Goal: Task Accomplishment & Management: Use online tool/utility

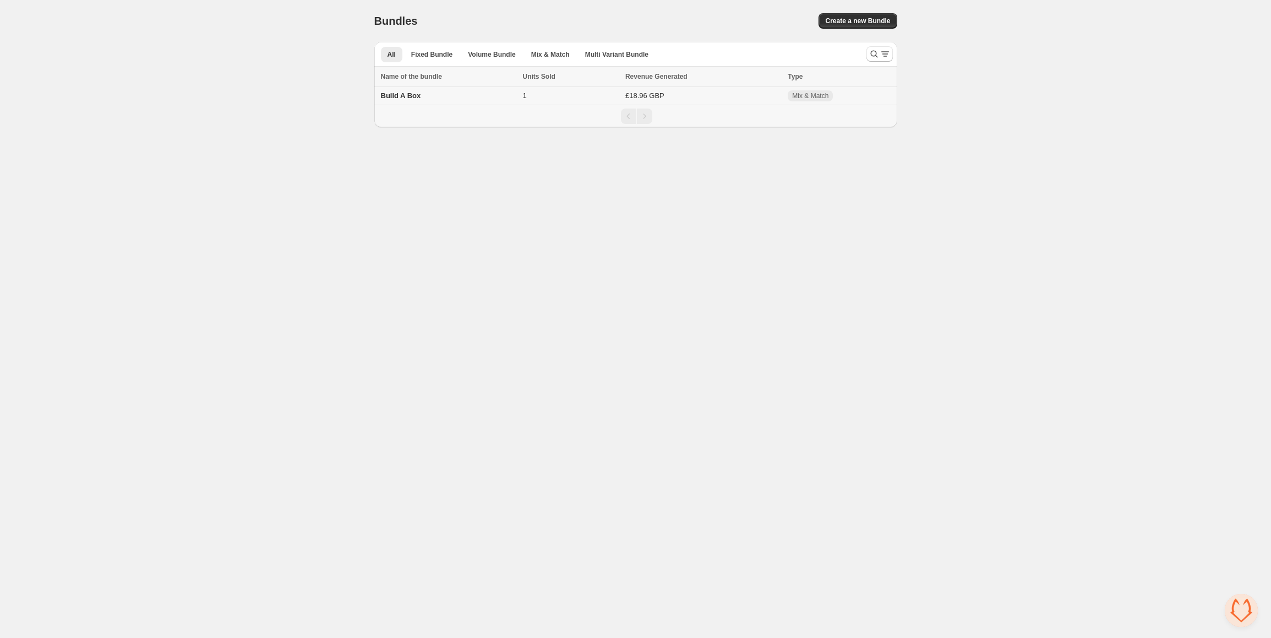
click at [507, 90] on td "Build A Box" at bounding box center [446, 96] width 145 height 18
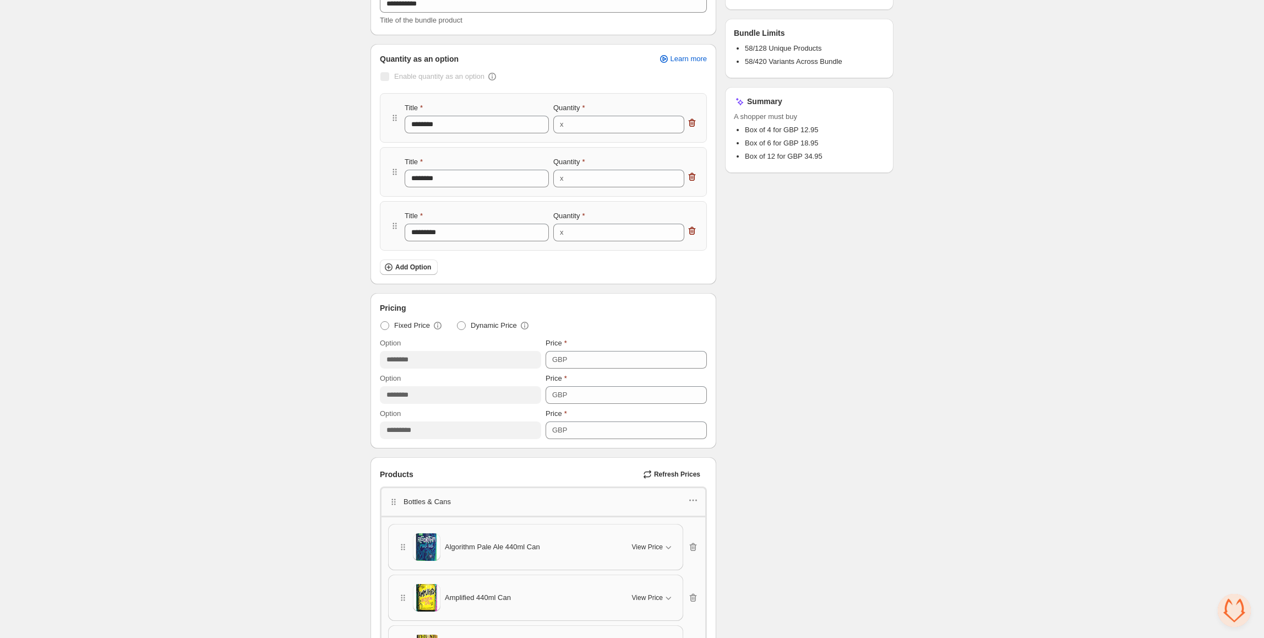
scroll to position [293, 0]
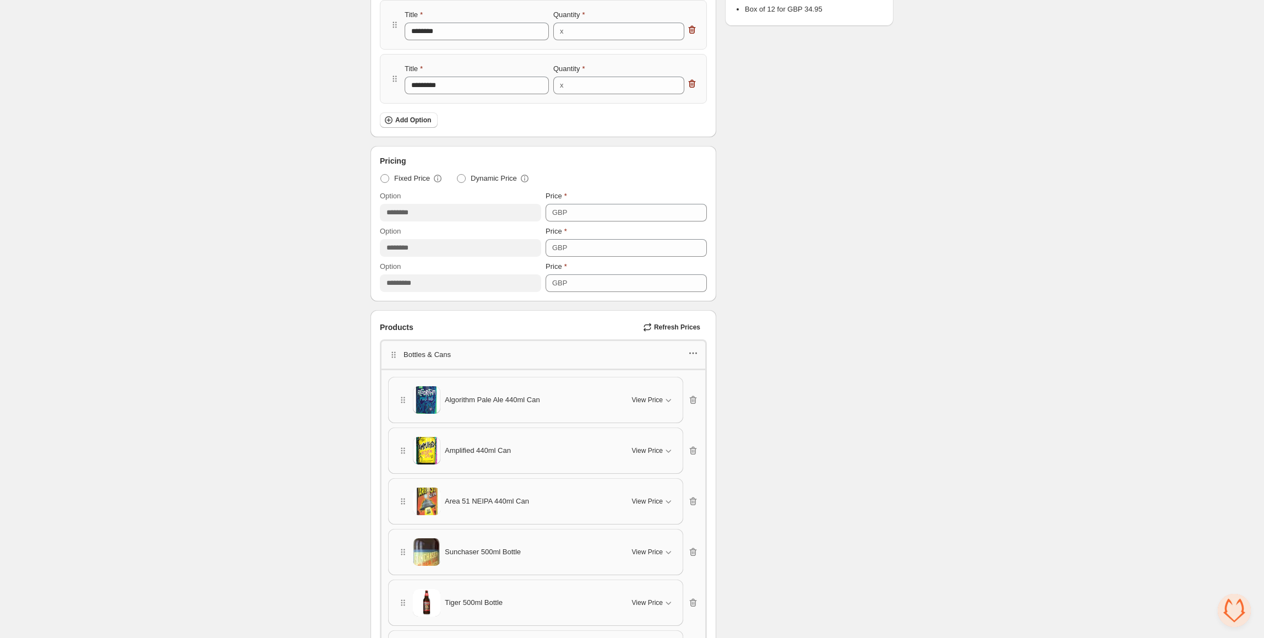
click at [692, 352] on icon "button" at bounding box center [693, 352] width 11 height 11
click at [700, 394] on span "Edit products" at bounding box center [699, 394] width 59 height 11
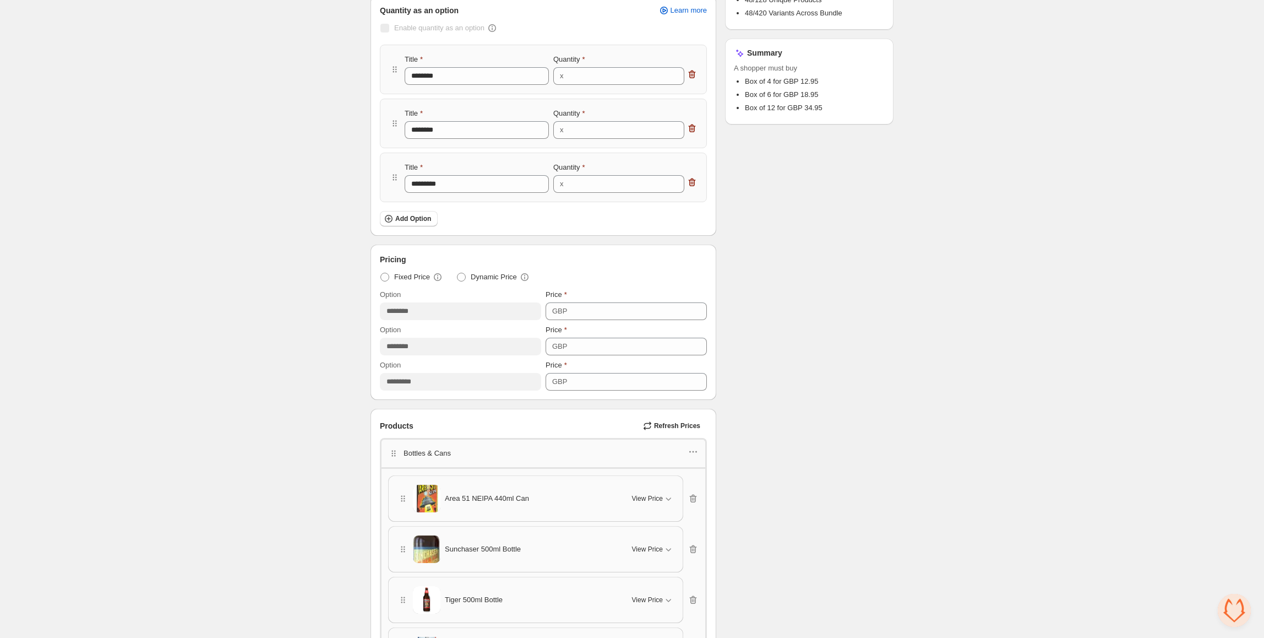
scroll to position [220, 0]
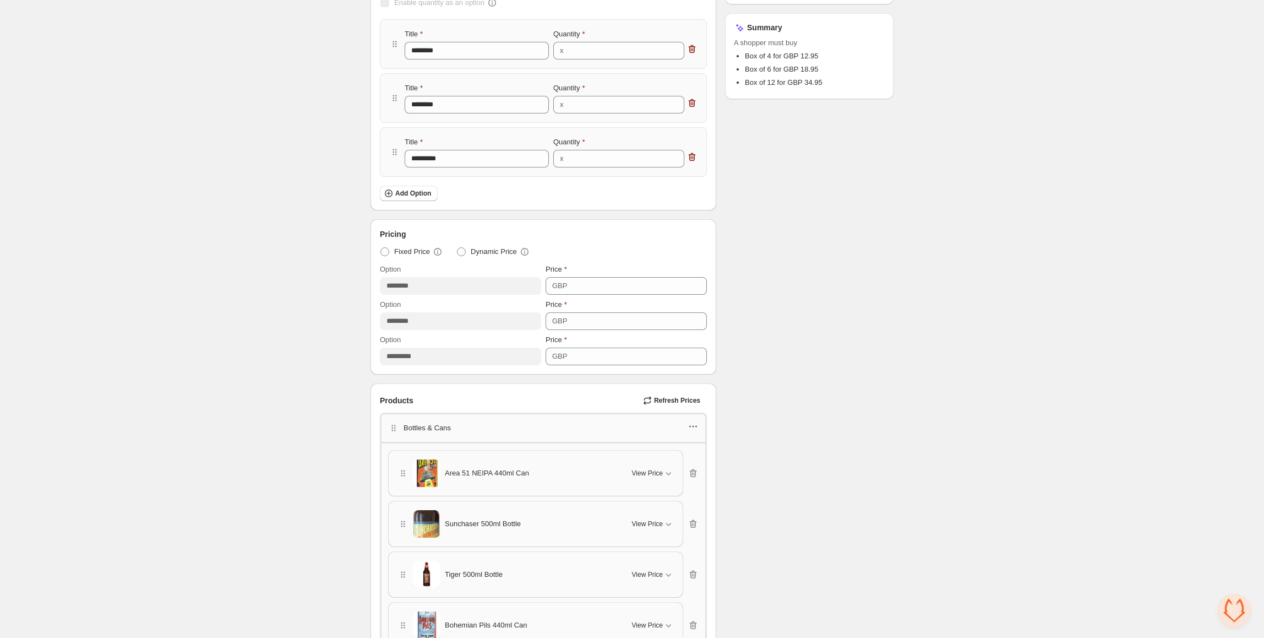
click at [692, 430] on icon "button" at bounding box center [693, 426] width 11 height 11
click at [697, 466] on span "Edit products" at bounding box center [697, 467] width 59 height 11
click at [391, 423] on icon "button" at bounding box center [393, 427] width 11 height 11
click at [417, 432] on p "Bottles & Cans" at bounding box center [427, 427] width 47 height 11
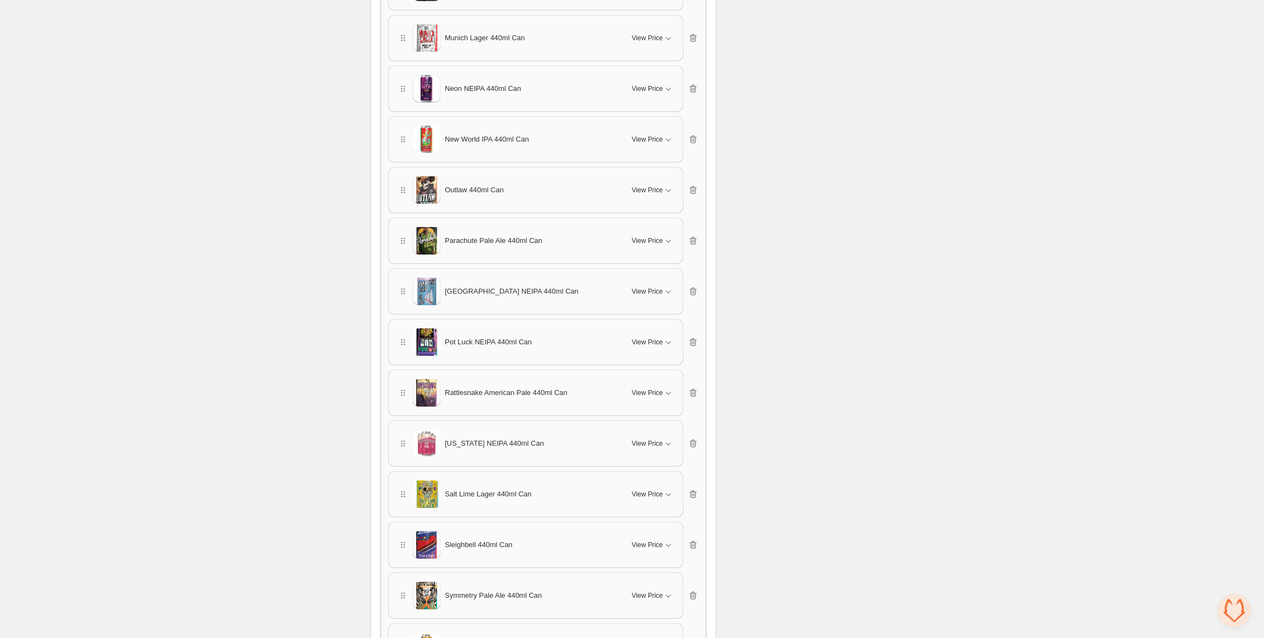
scroll to position [1535, 0]
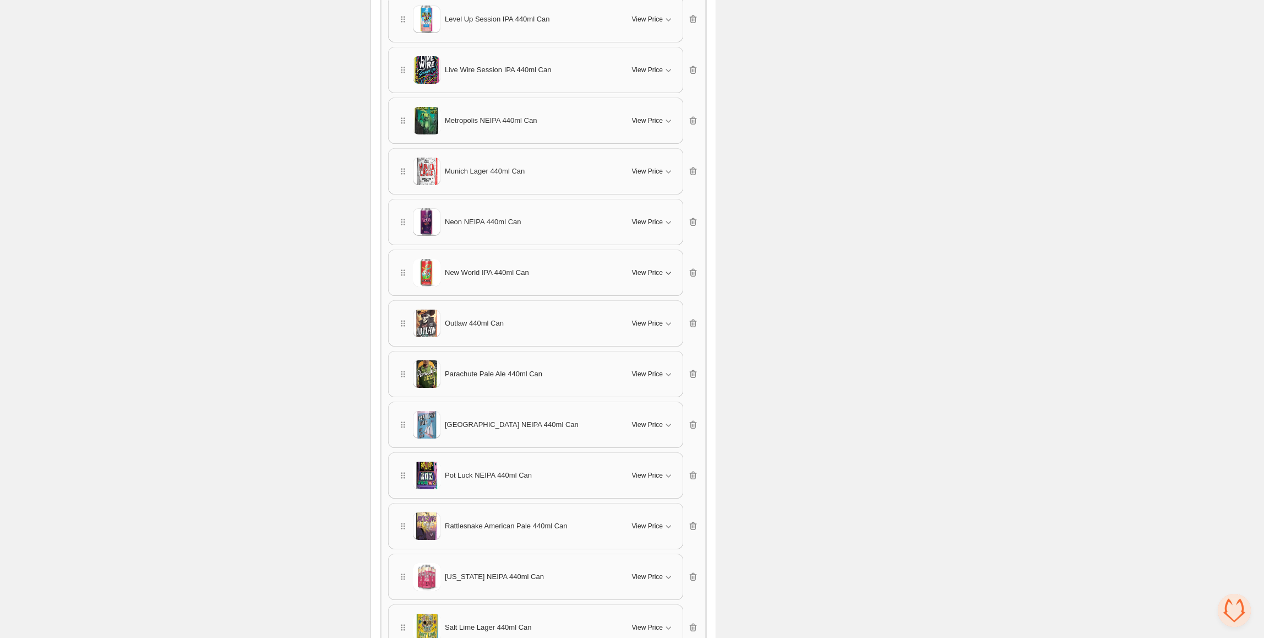
click at [668, 274] on icon "button" at bounding box center [668, 272] width 11 height 11
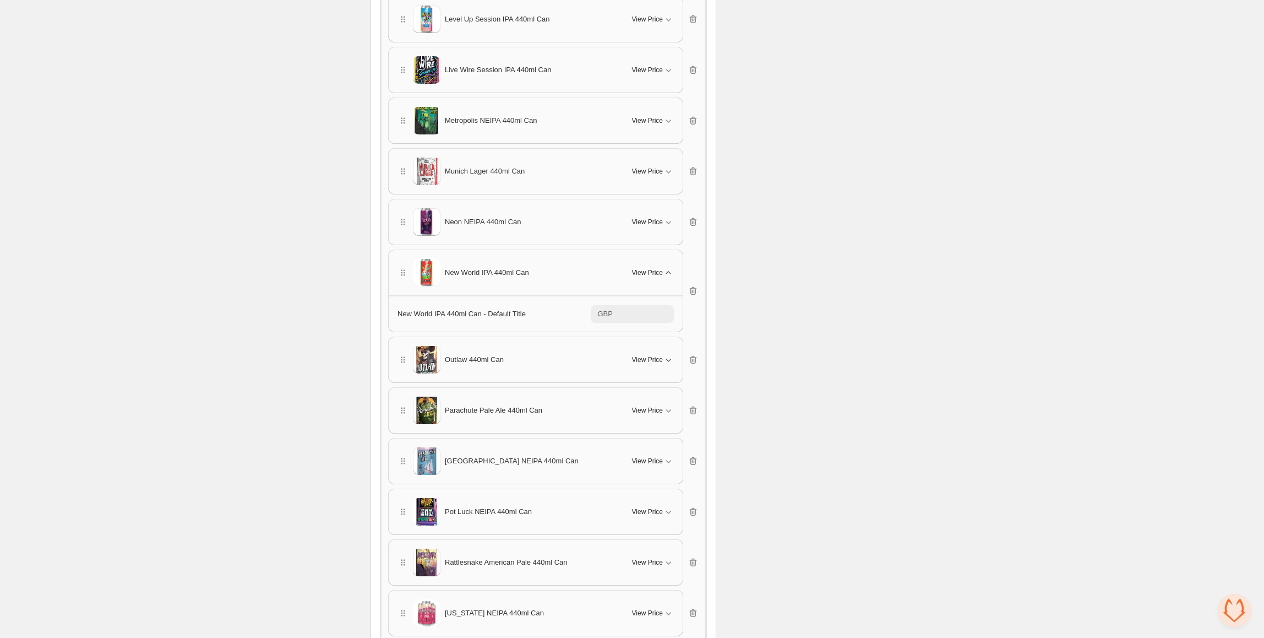
click at [670, 362] on icon "button" at bounding box center [668, 359] width 11 height 11
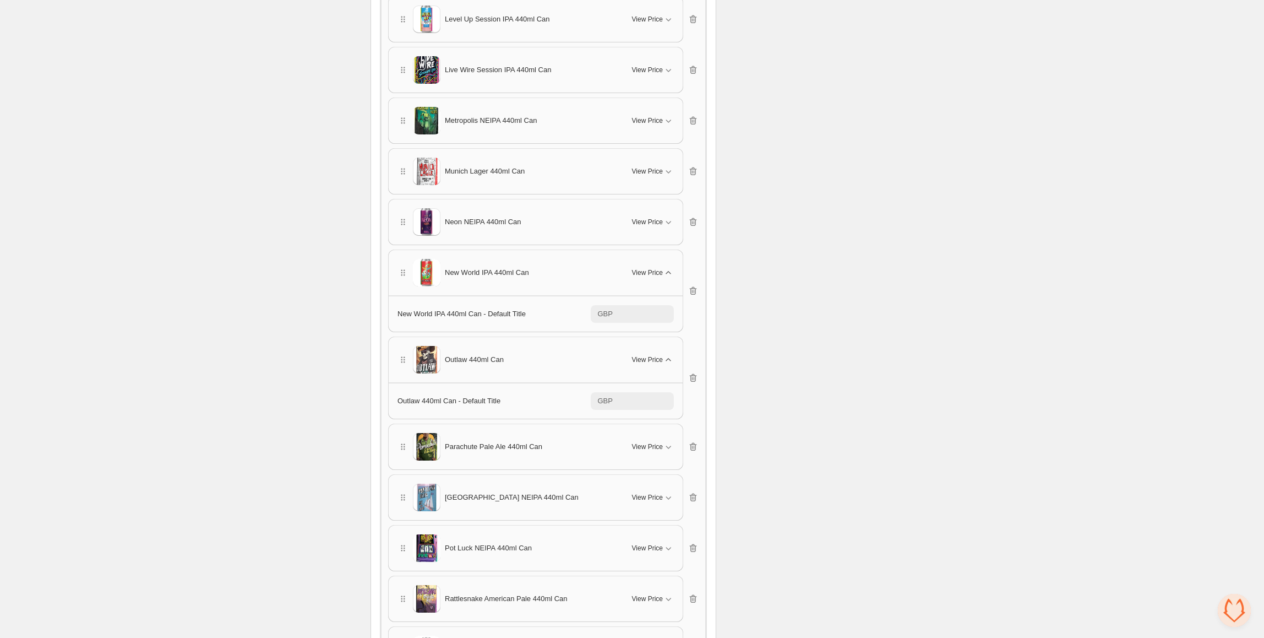
click at [470, 276] on span "New World IPA 440ml Can" at bounding box center [487, 272] width 84 height 11
click at [404, 271] on icon "button" at bounding box center [403, 272] width 11 height 11
click at [478, 269] on span "New World IPA 440ml Can" at bounding box center [487, 272] width 84 height 11
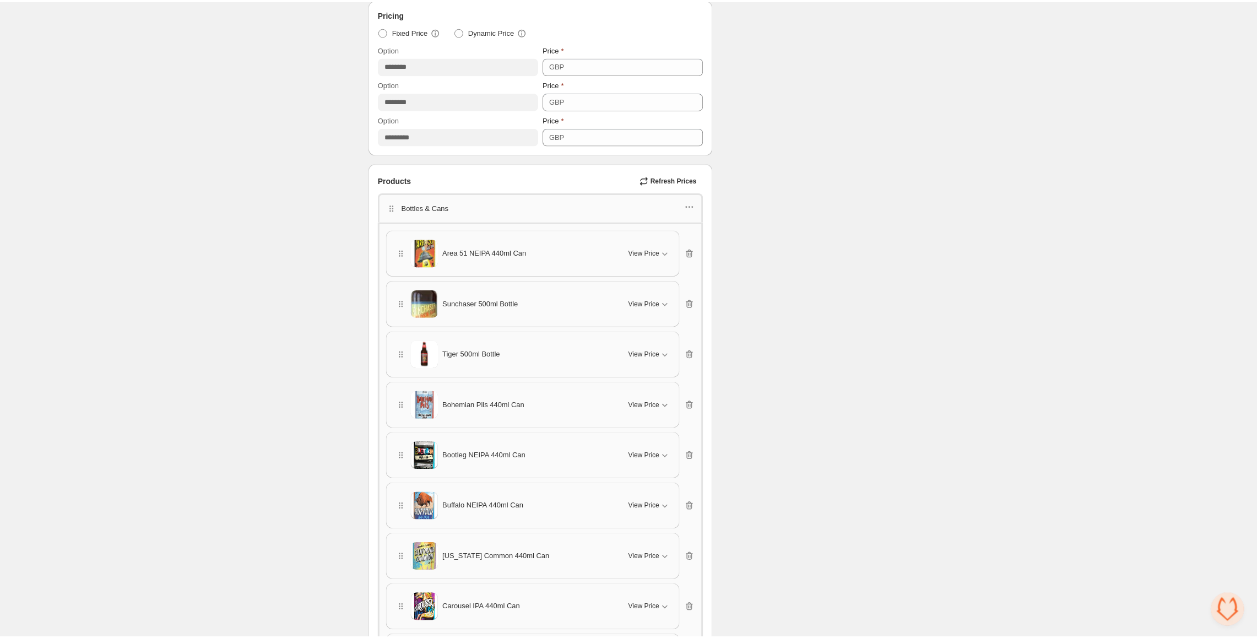
scroll to position [293, 0]
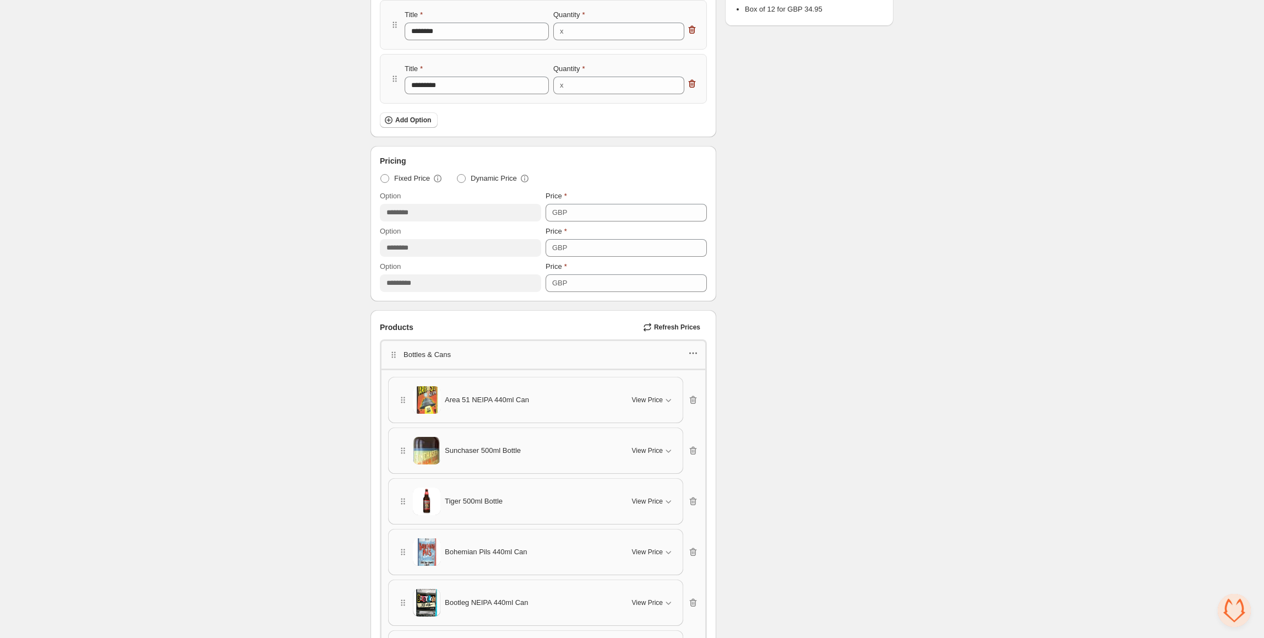
click at [692, 353] on icon "button" at bounding box center [693, 352] width 11 height 11
click at [391, 353] on icon "button" at bounding box center [393, 354] width 11 height 11
click at [394, 355] on icon "button" at bounding box center [393, 354] width 11 height 11
drag, startPoint x: 393, startPoint y: 353, endPoint x: 438, endPoint y: 345, distance: 45.9
click at [438, 345] on div "Bottles & Cans" at bounding box center [543, 353] width 327 height 29
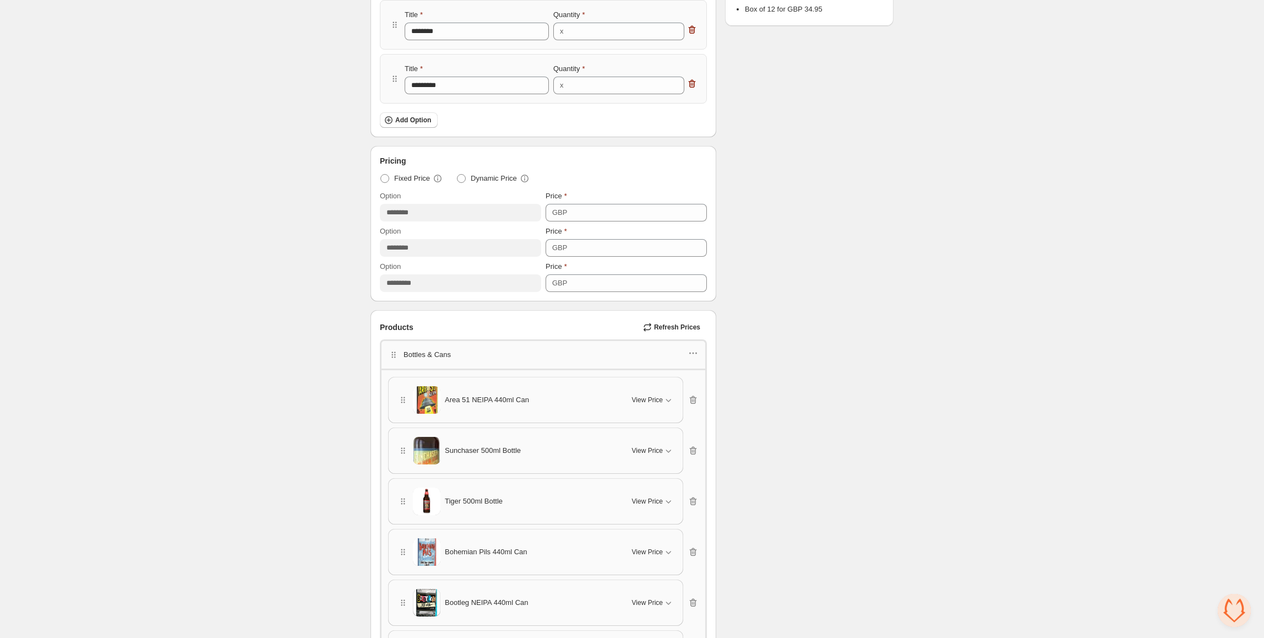
click at [690, 348] on div "Bottles & Cans" at bounding box center [543, 353] width 327 height 29
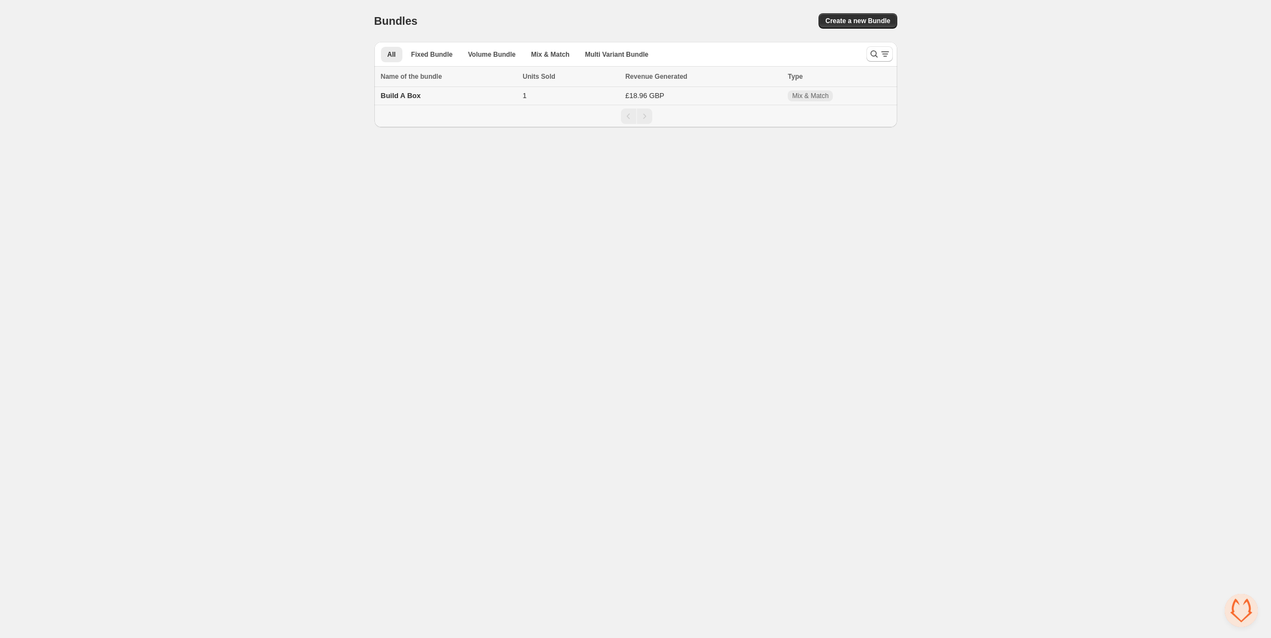
click at [423, 93] on td "Build A Box" at bounding box center [446, 96] width 145 height 18
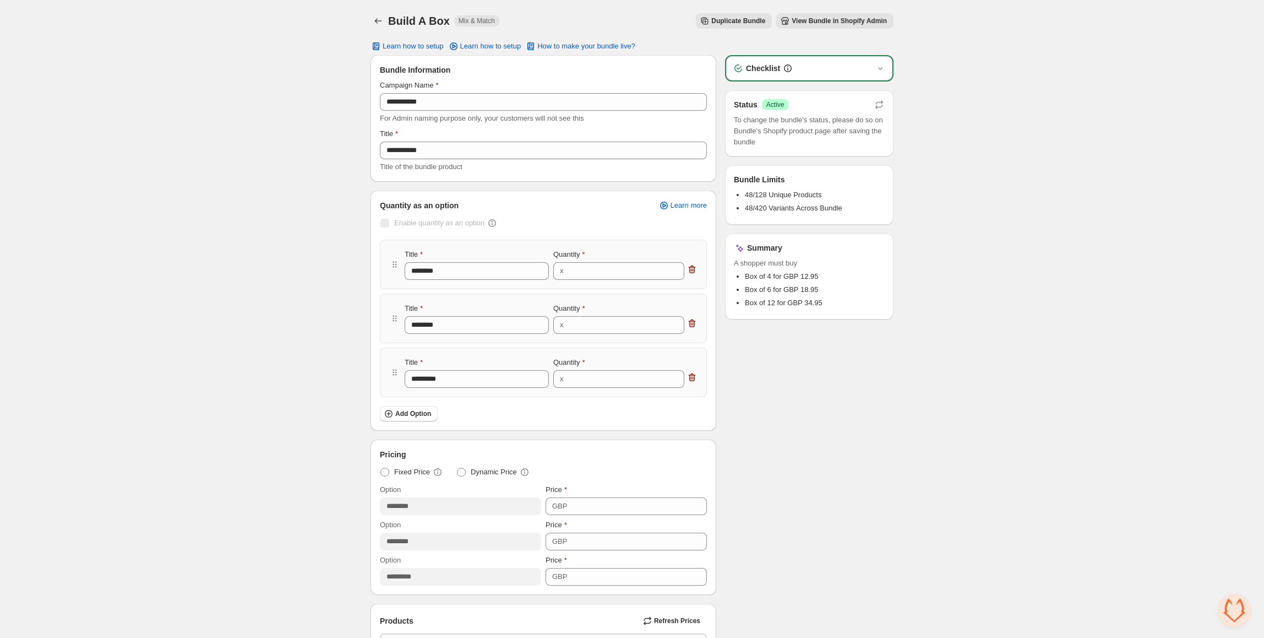
click at [824, 23] on span "View Bundle in Shopify Admin" at bounding box center [839, 21] width 95 height 9
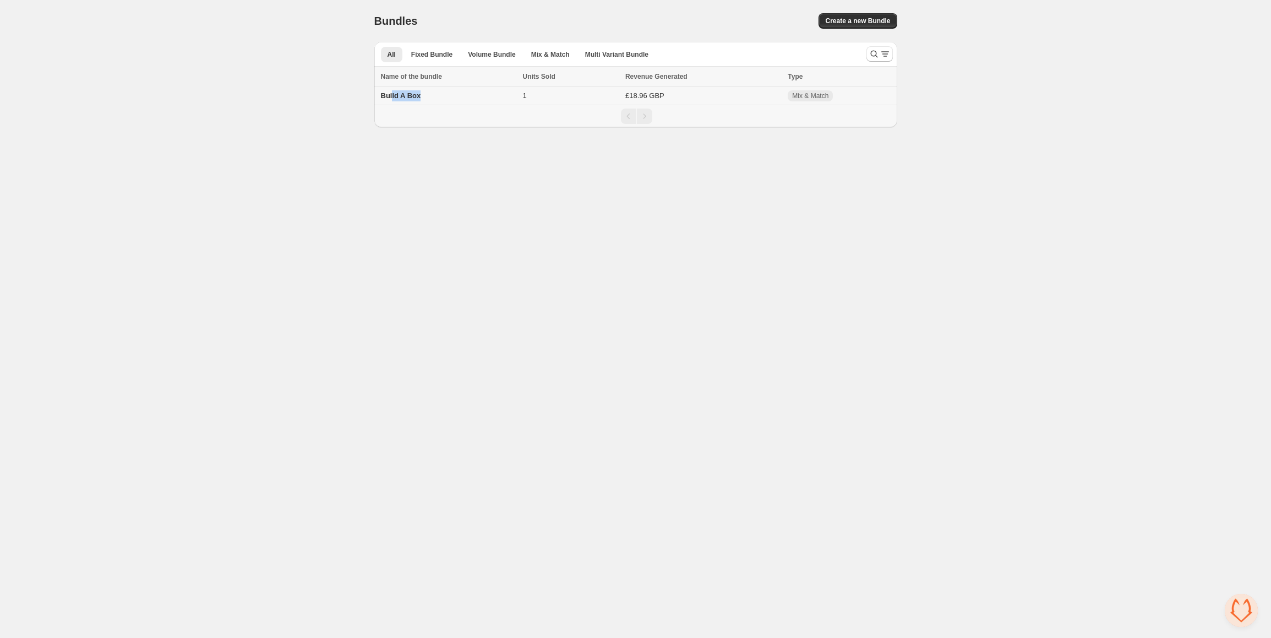
drag, startPoint x: 391, startPoint y: 91, endPoint x: 510, endPoint y: 76, distance: 119.9
click at [437, 91] on td "Build A Box" at bounding box center [446, 96] width 145 height 18
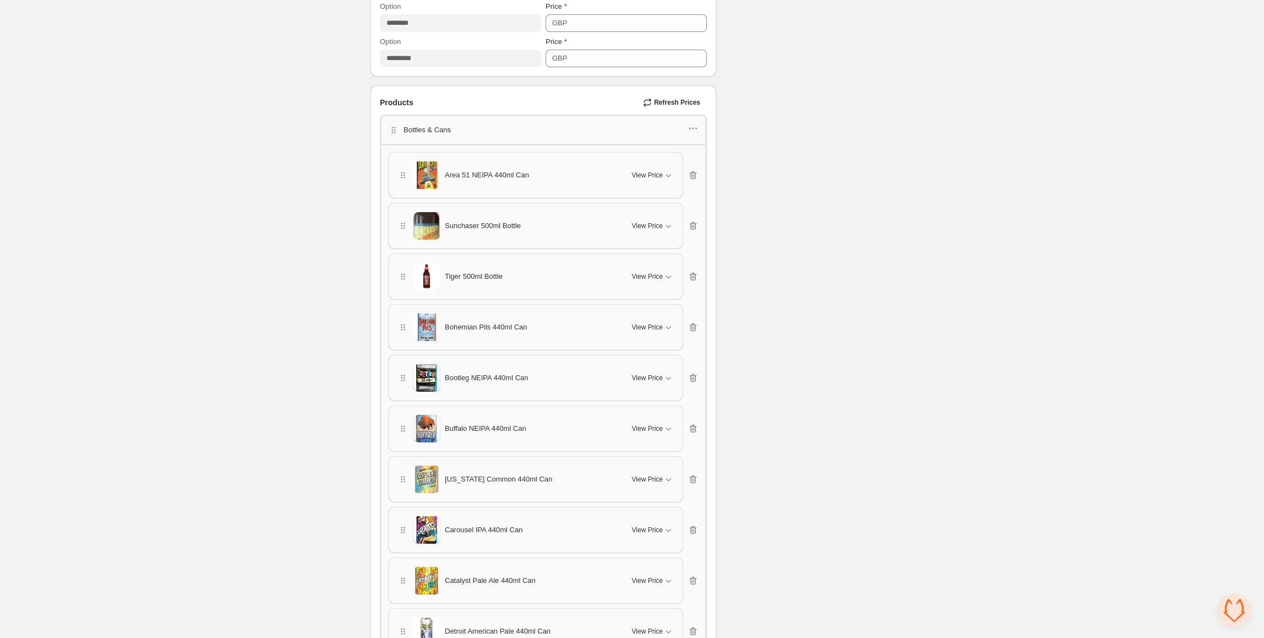
scroll to position [514, 0]
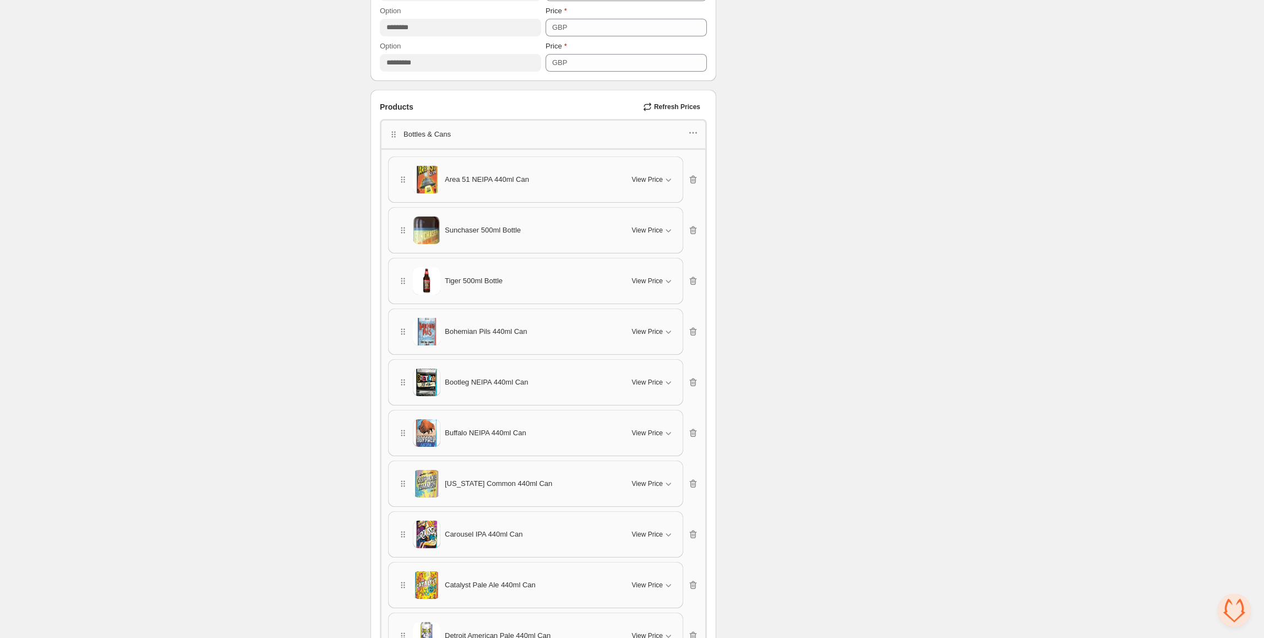
drag, startPoint x: 402, startPoint y: 179, endPoint x: 410, endPoint y: 241, distance: 62.2
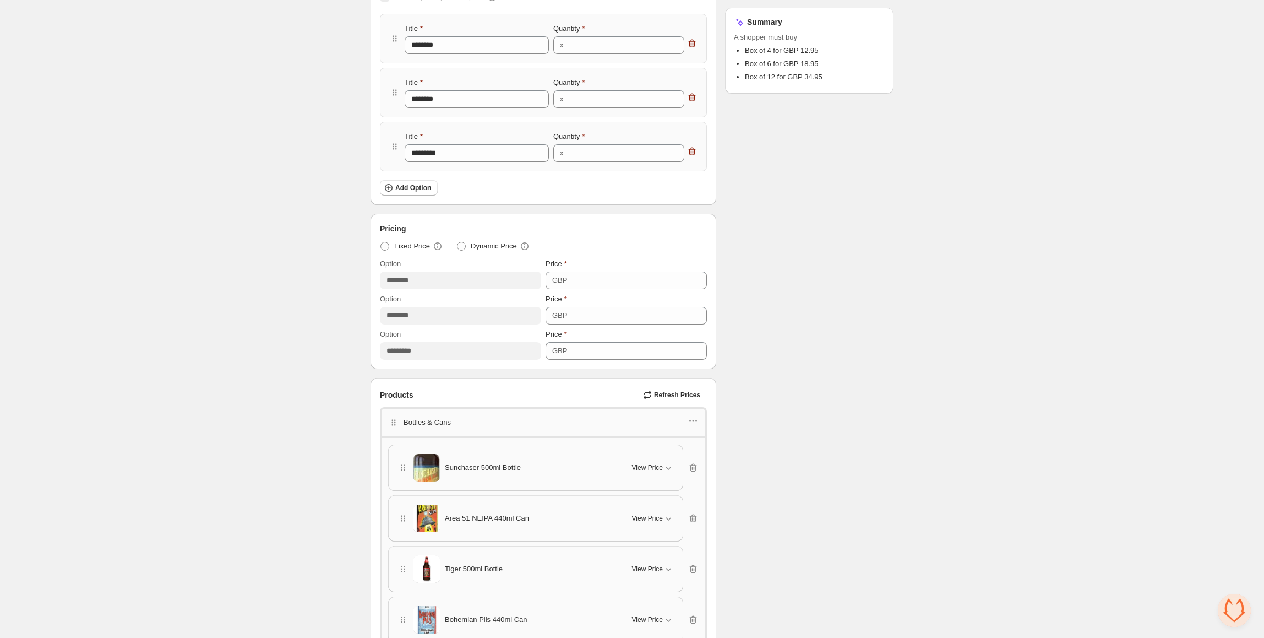
scroll to position [149, 0]
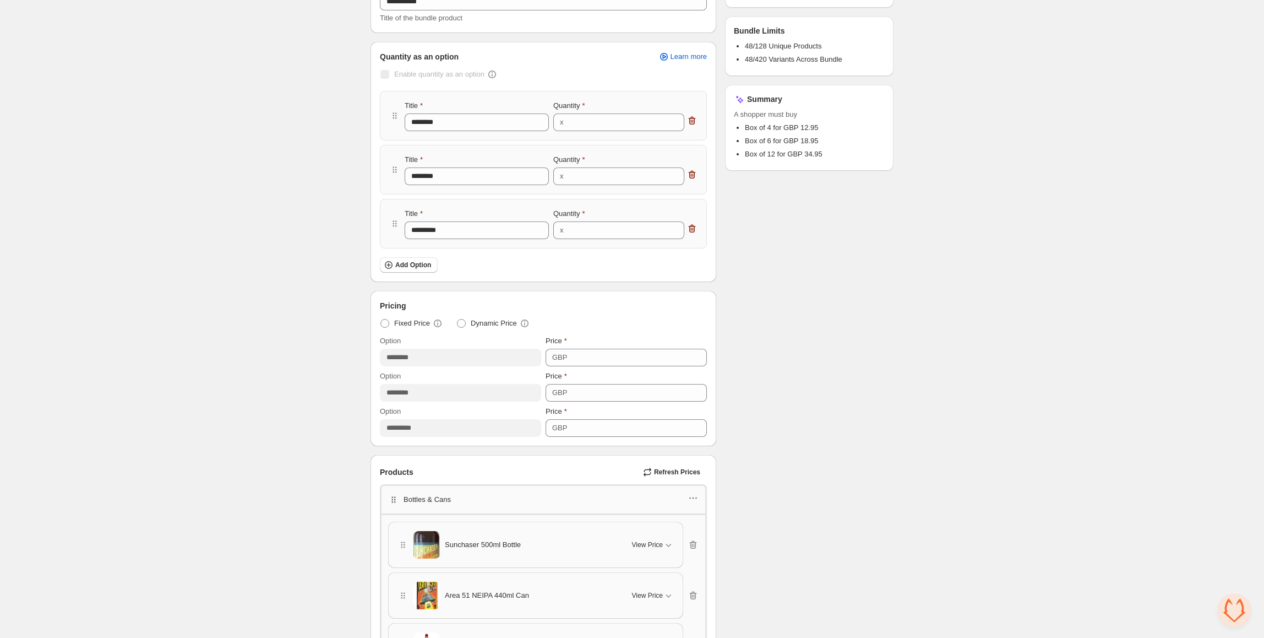
click at [395, 500] on icon "button" at bounding box center [395, 500] width 2 height 2
click at [689, 499] on icon "button" at bounding box center [690, 498] width 2 height 2
click at [710, 540] on span "Edit products" at bounding box center [699, 539] width 59 height 11
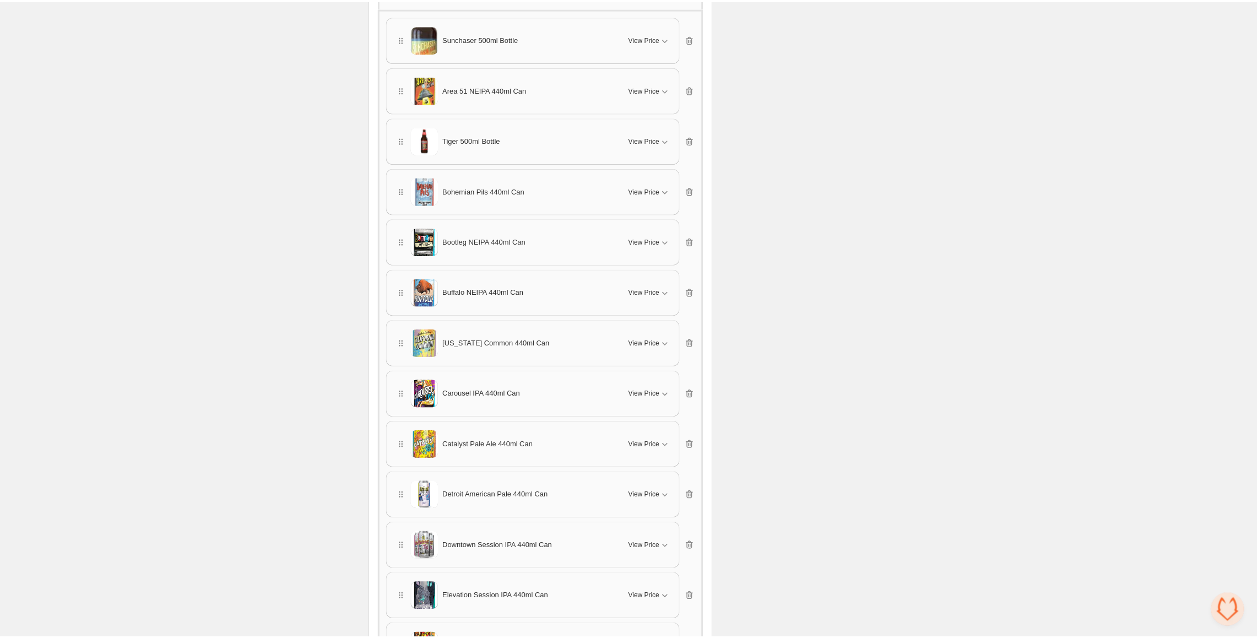
scroll to position [360, 0]
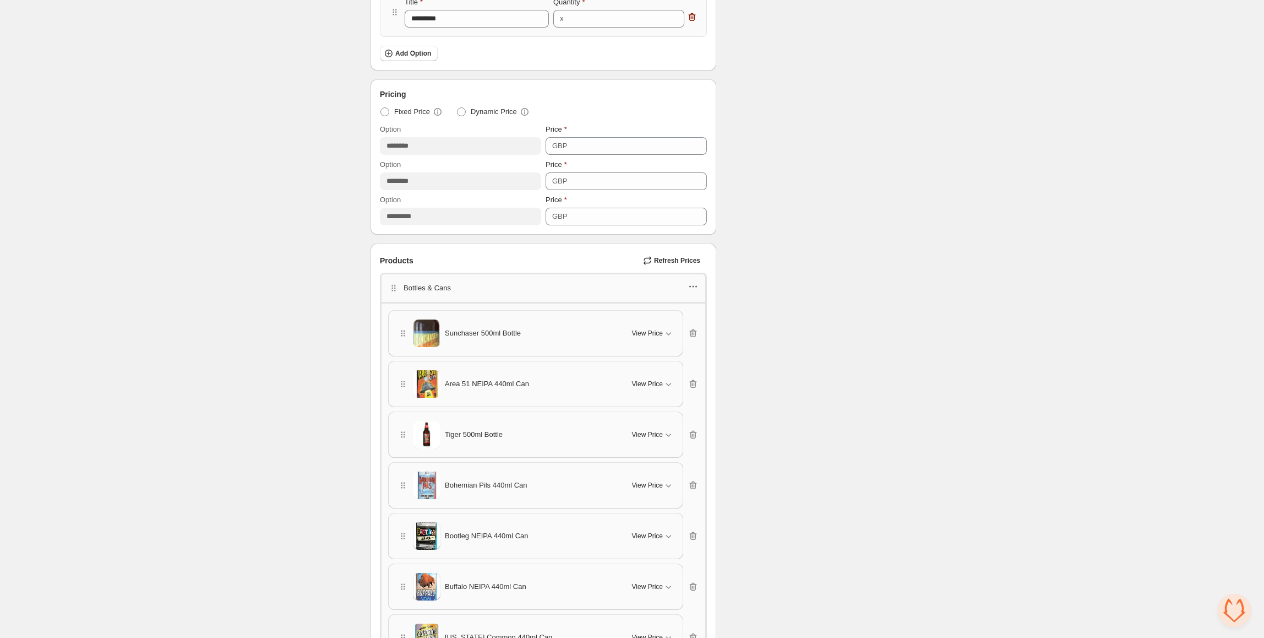
click at [694, 282] on icon "button" at bounding box center [693, 286] width 11 height 11
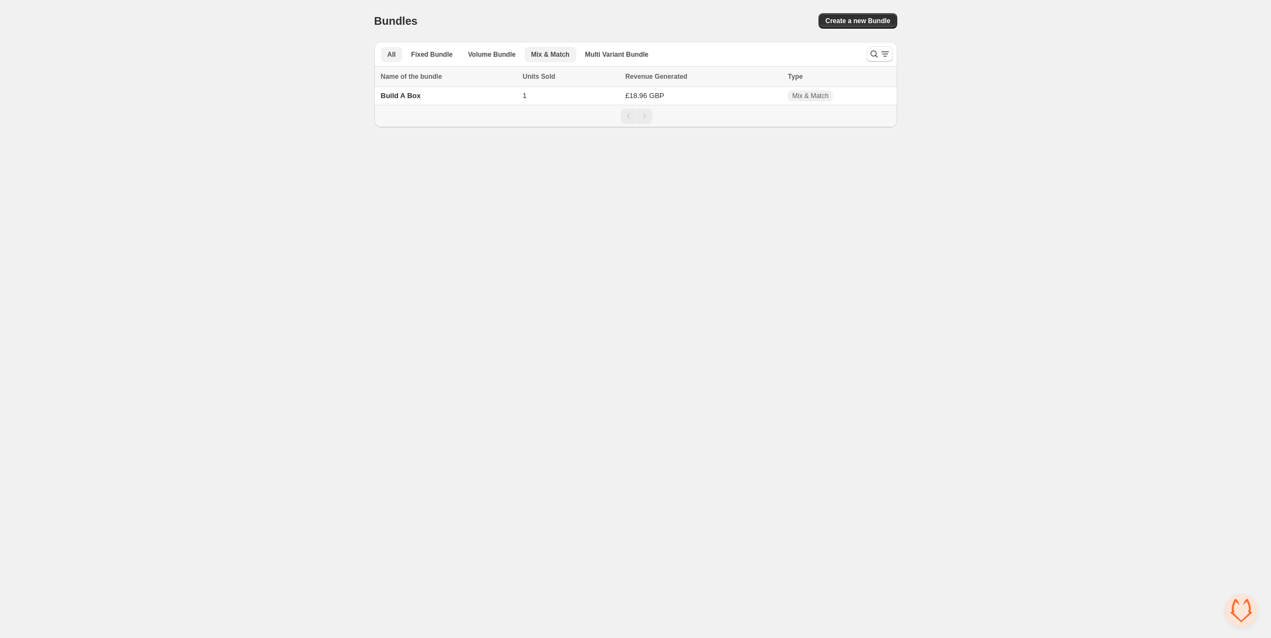
click at [548, 55] on span "Mix & Match" at bounding box center [550, 54] width 39 height 9
click at [421, 96] on td "Build A Box" at bounding box center [446, 96] width 145 height 18
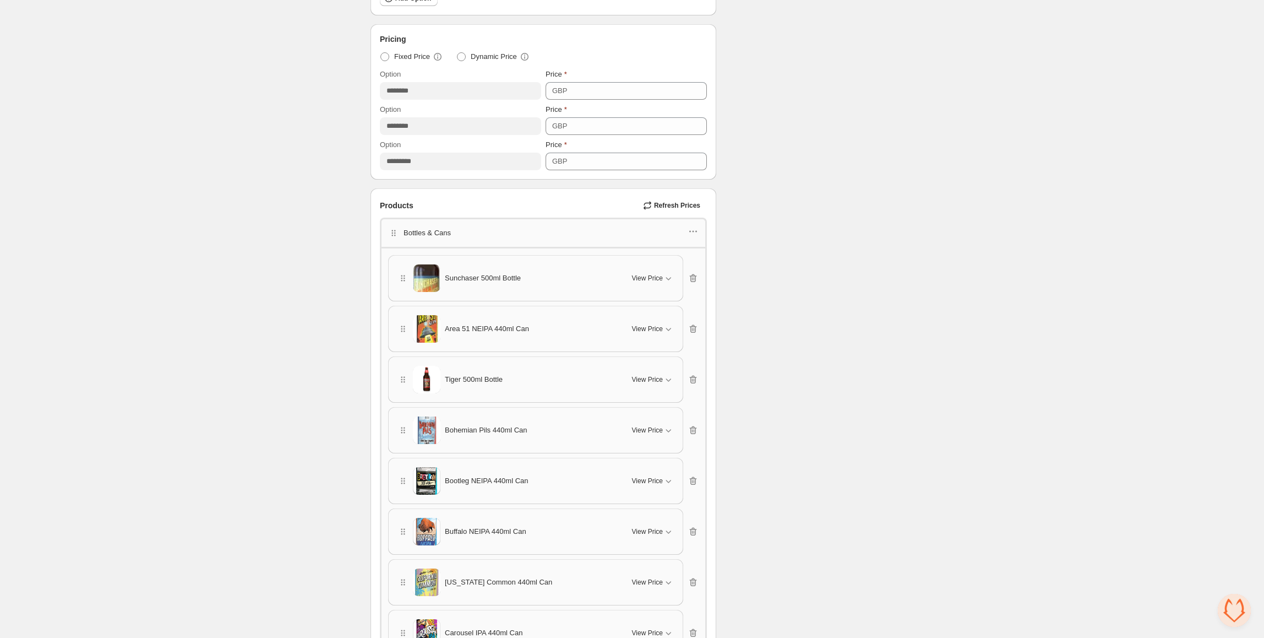
scroll to position [440, 0]
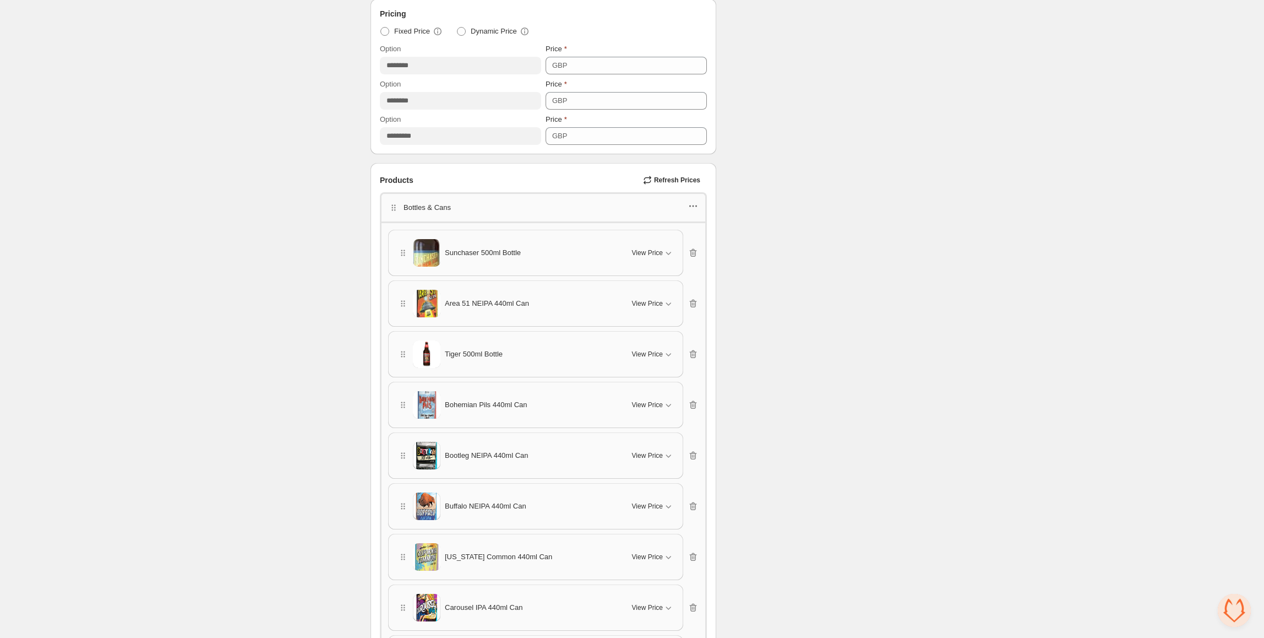
click at [694, 210] on icon "button" at bounding box center [693, 205] width 11 height 11
click at [719, 229] on span "Edit category title" at bounding box center [699, 228] width 59 height 11
drag, startPoint x: 445, startPoint y: 209, endPoint x: 392, endPoint y: 222, distance: 55.0
click at [392, 222] on div "**********" at bounding box center [543, 208] width 327 height 32
click at [418, 211] on input "****" at bounding box center [446, 209] width 83 height 18
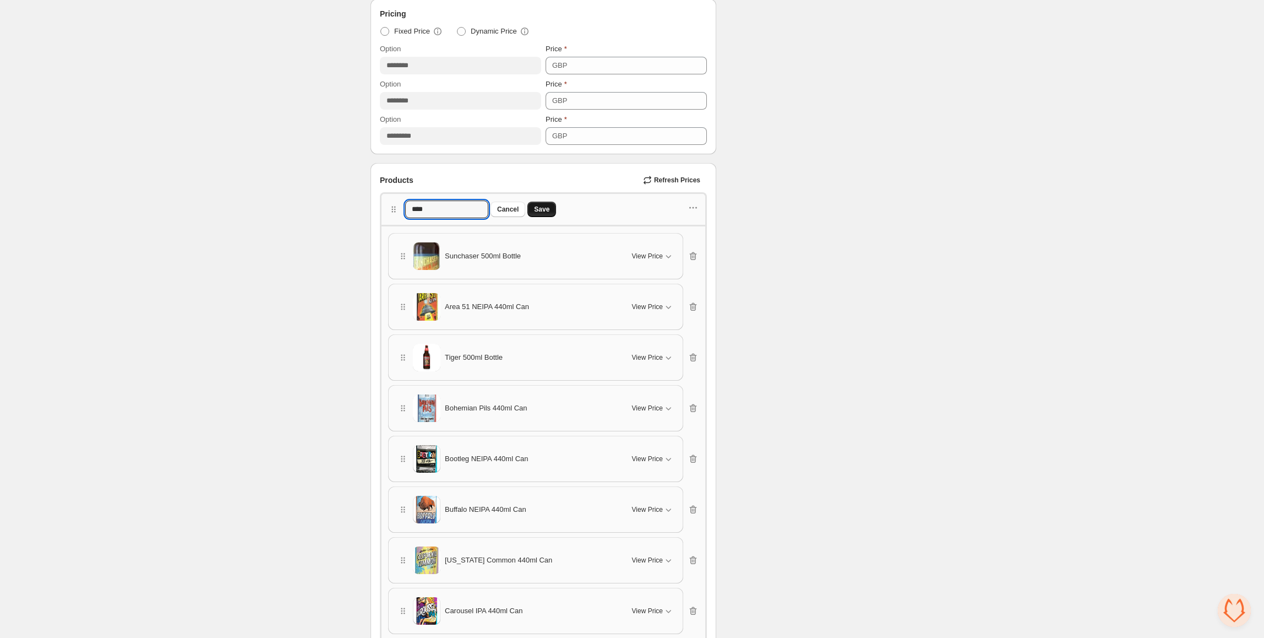
type input "****"
click at [550, 213] on span "Save" at bounding box center [541, 209] width 15 height 9
click at [693, 207] on icon "button" at bounding box center [694, 206] width 2 height 2
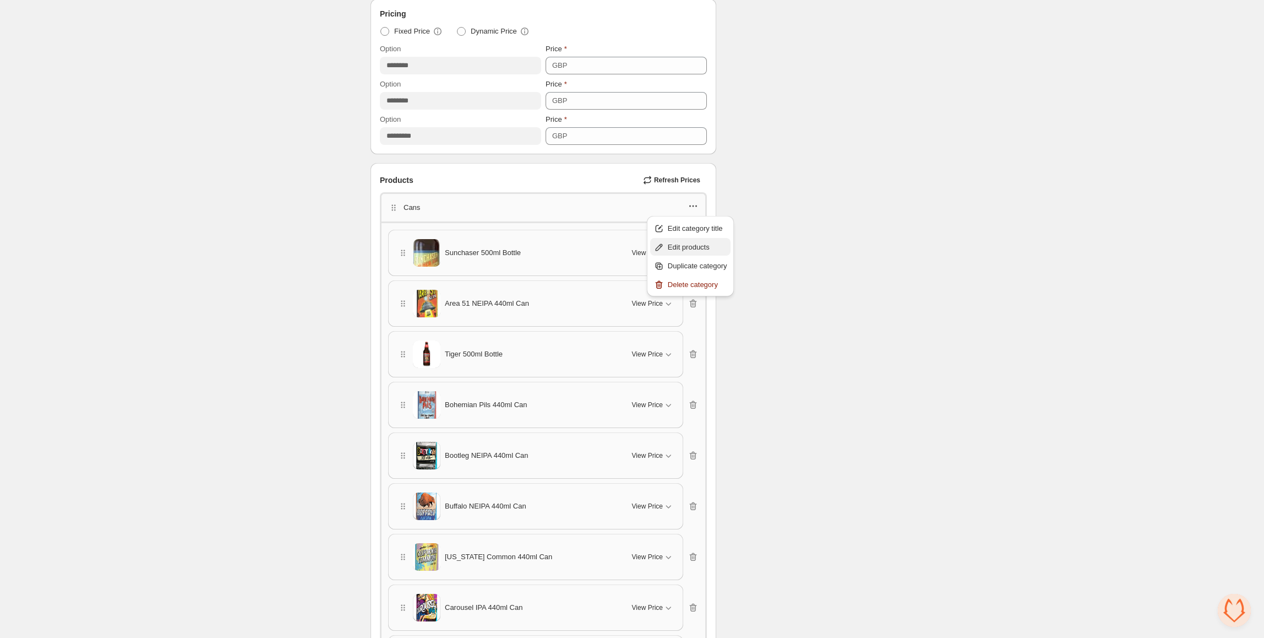
click at [709, 243] on span "Edit products" at bounding box center [697, 247] width 59 height 11
click at [693, 258] on icon "button" at bounding box center [693, 252] width 11 height 11
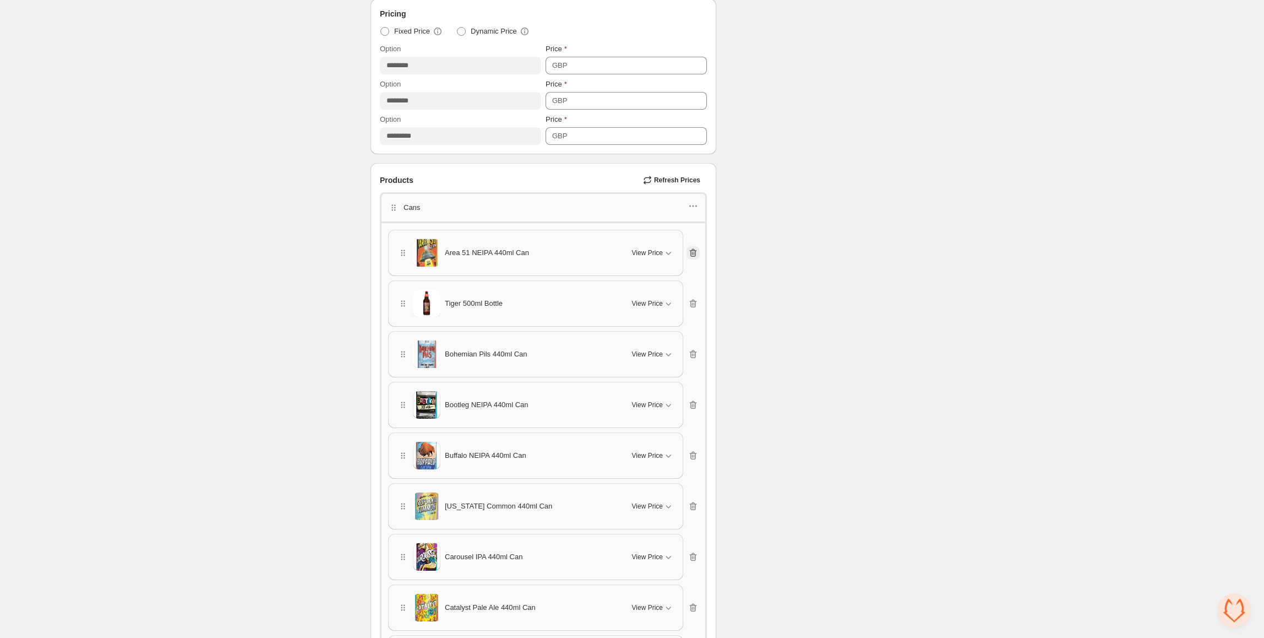
click at [693, 258] on icon "button" at bounding box center [693, 252] width 11 height 11
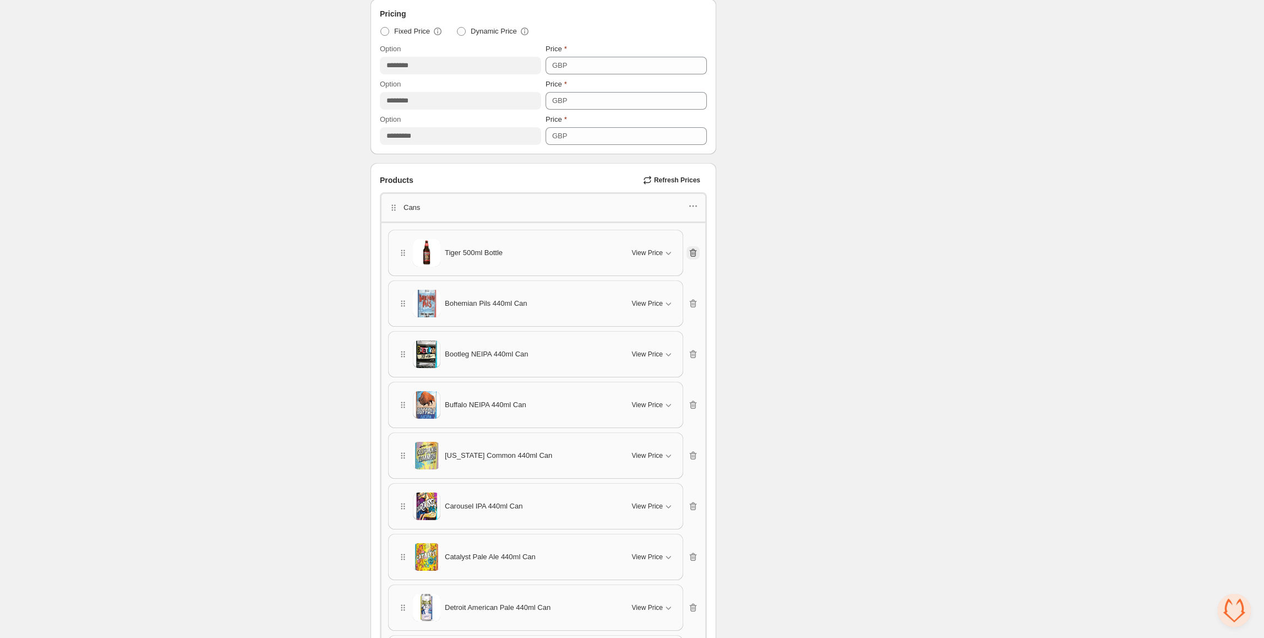
click at [693, 257] on icon "button" at bounding box center [693, 252] width 11 height 11
click at [693, 256] on icon "button" at bounding box center [693, 252] width 11 height 11
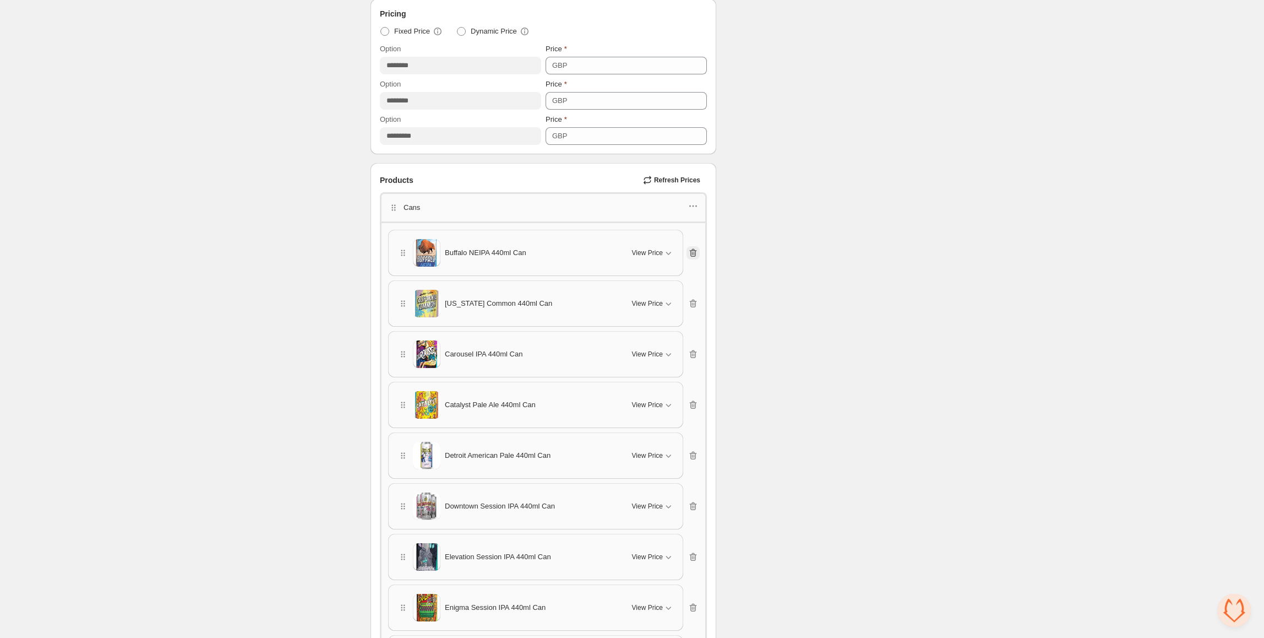
click at [693, 256] on icon "button" at bounding box center [693, 252] width 11 height 11
click at [694, 257] on icon "button" at bounding box center [693, 252] width 11 height 11
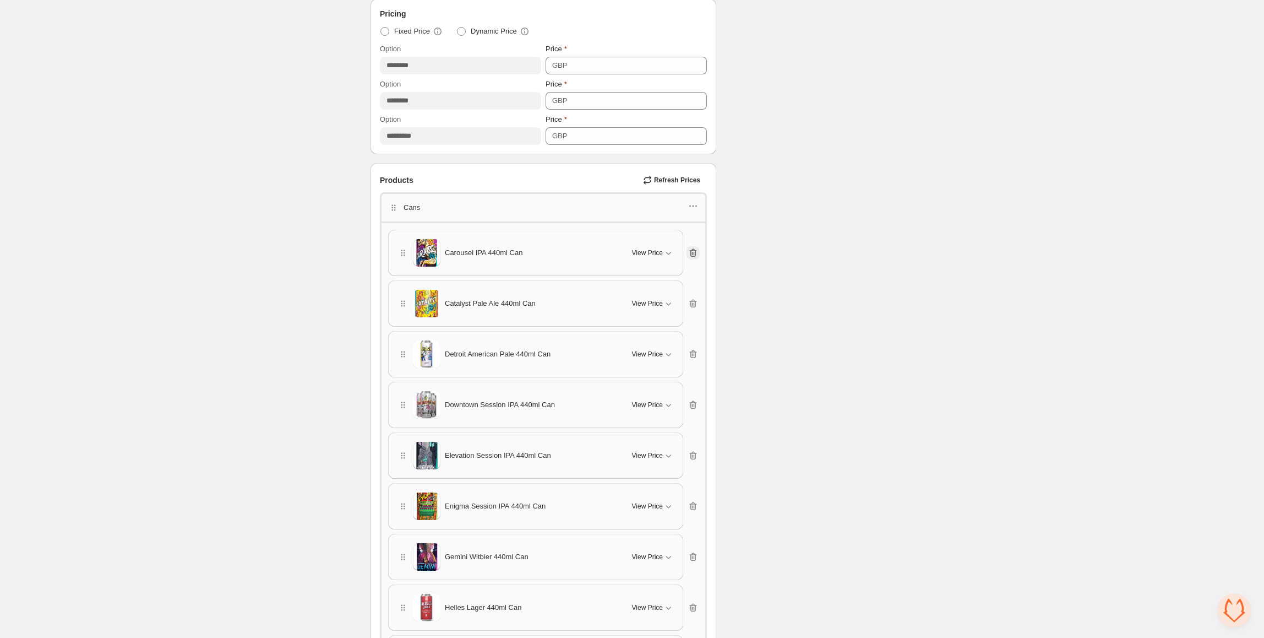
click at [694, 257] on icon "button" at bounding box center [693, 252] width 11 height 11
click at [694, 257] on icon "button" at bounding box center [693, 253] width 7 height 8
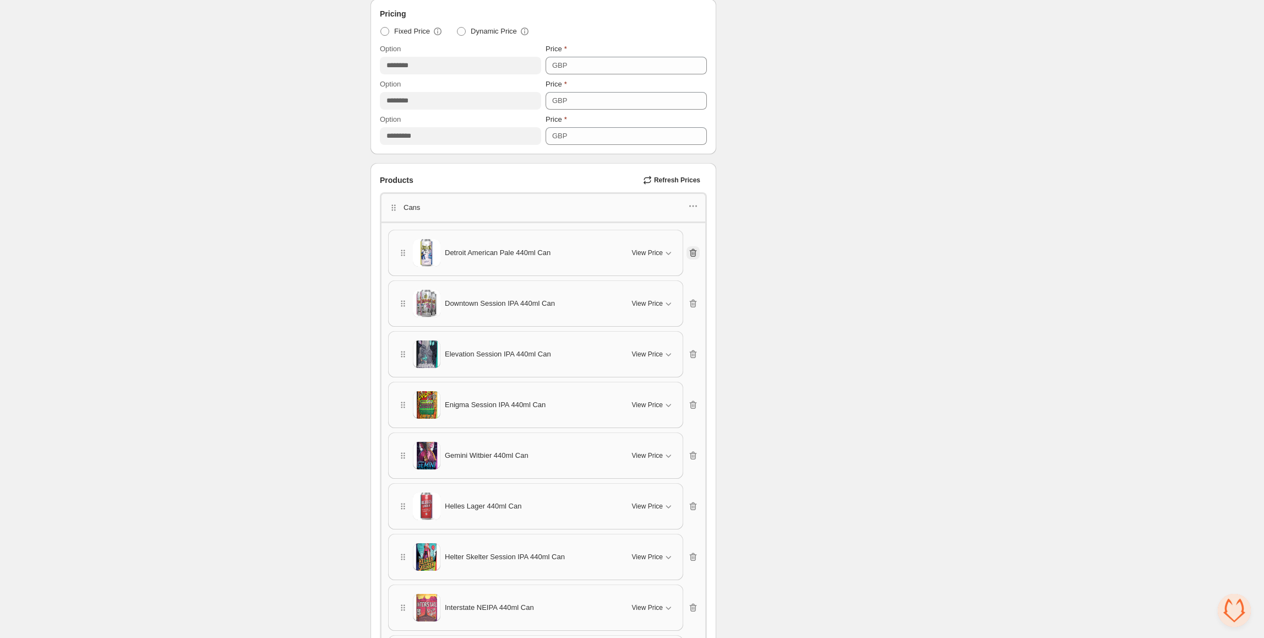
click at [694, 257] on icon "button" at bounding box center [693, 253] width 7 height 8
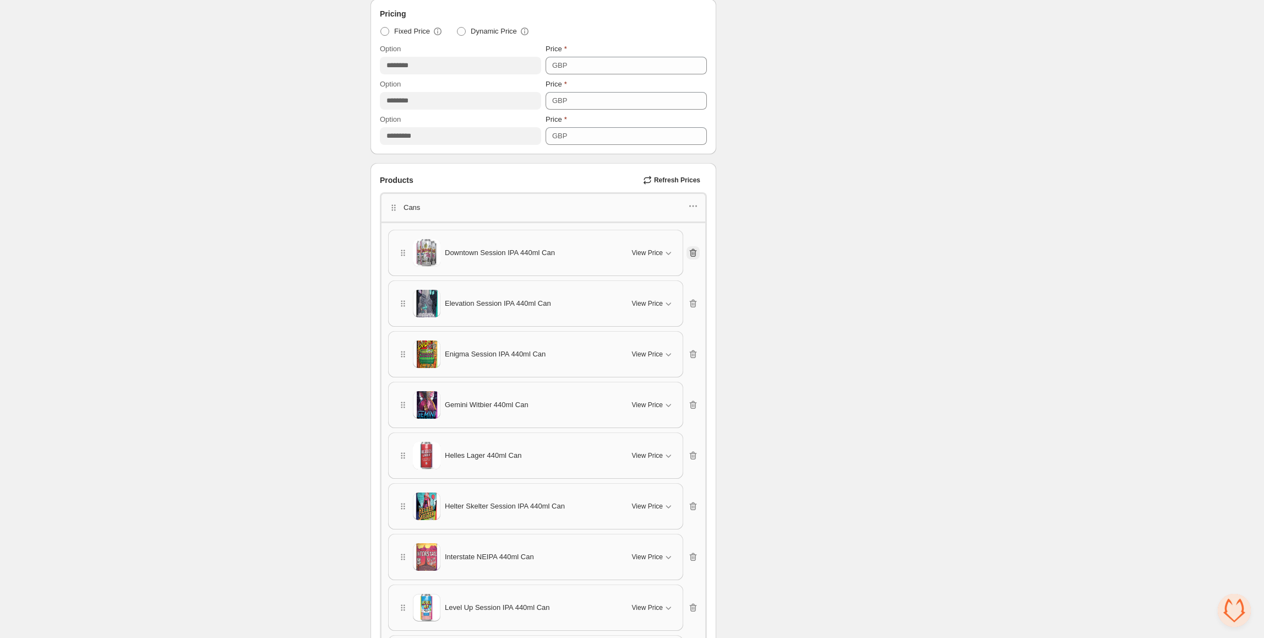
click at [694, 257] on icon "button" at bounding box center [693, 253] width 7 height 8
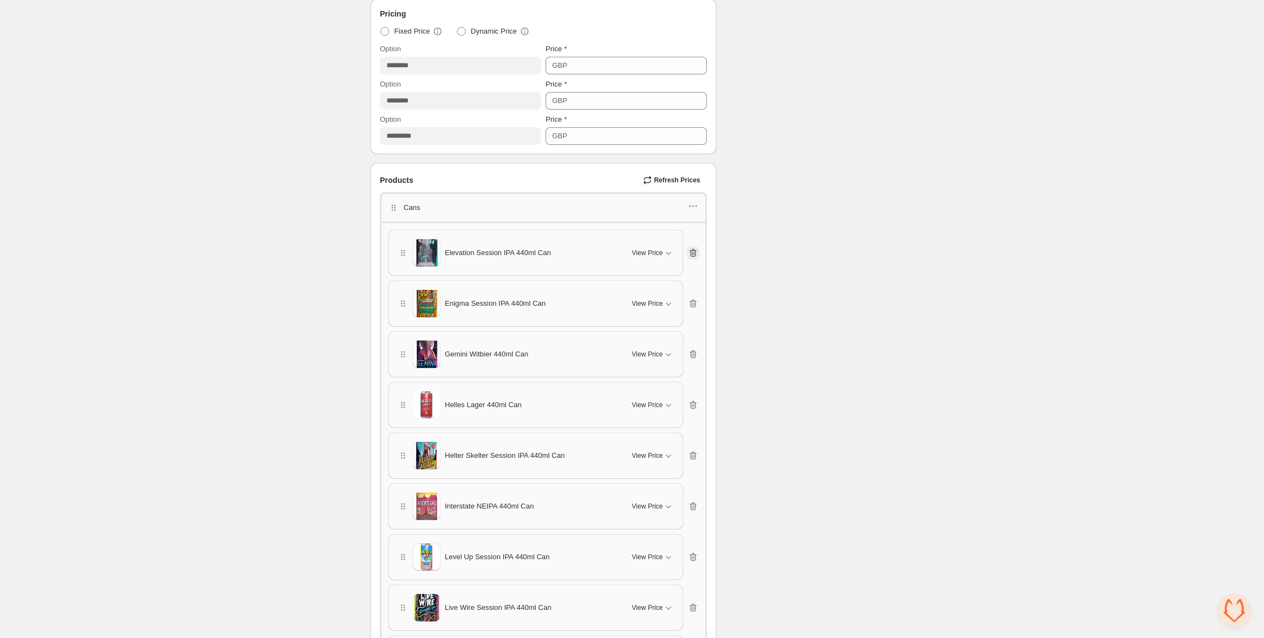
click at [694, 257] on icon "button" at bounding box center [693, 253] width 7 height 8
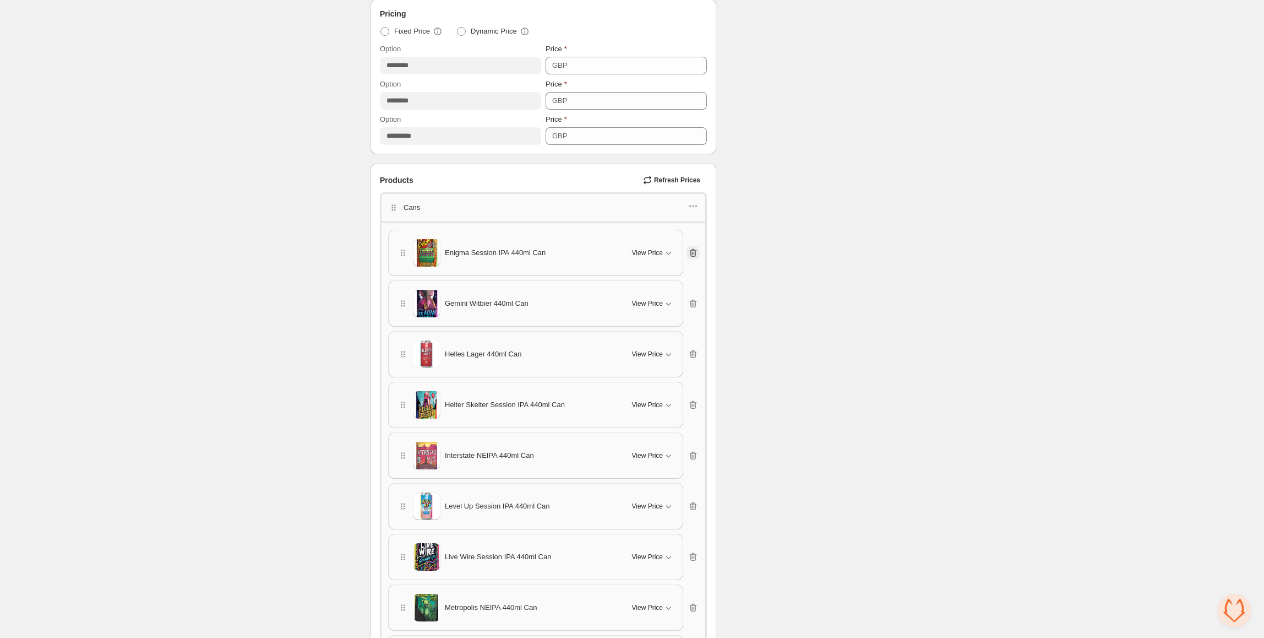
click at [694, 258] on icon "button" at bounding box center [693, 252] width 11 height 11
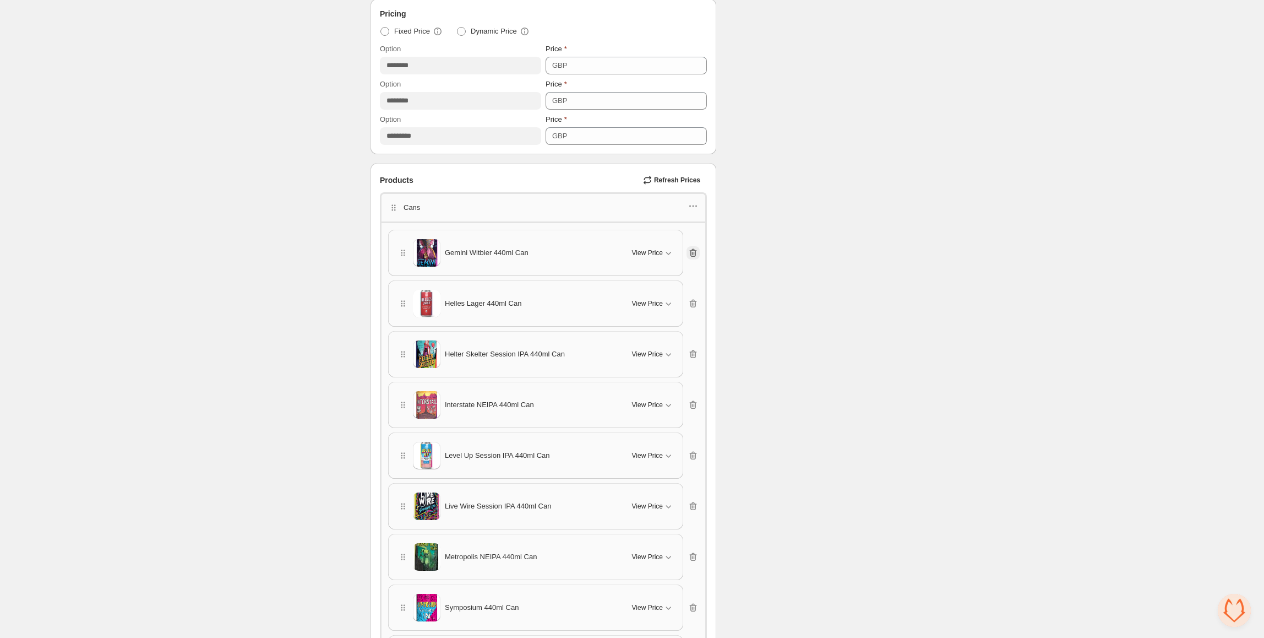
click at [694, 258] on icon "button" at bounding box center [693, 252] width 11 height 11
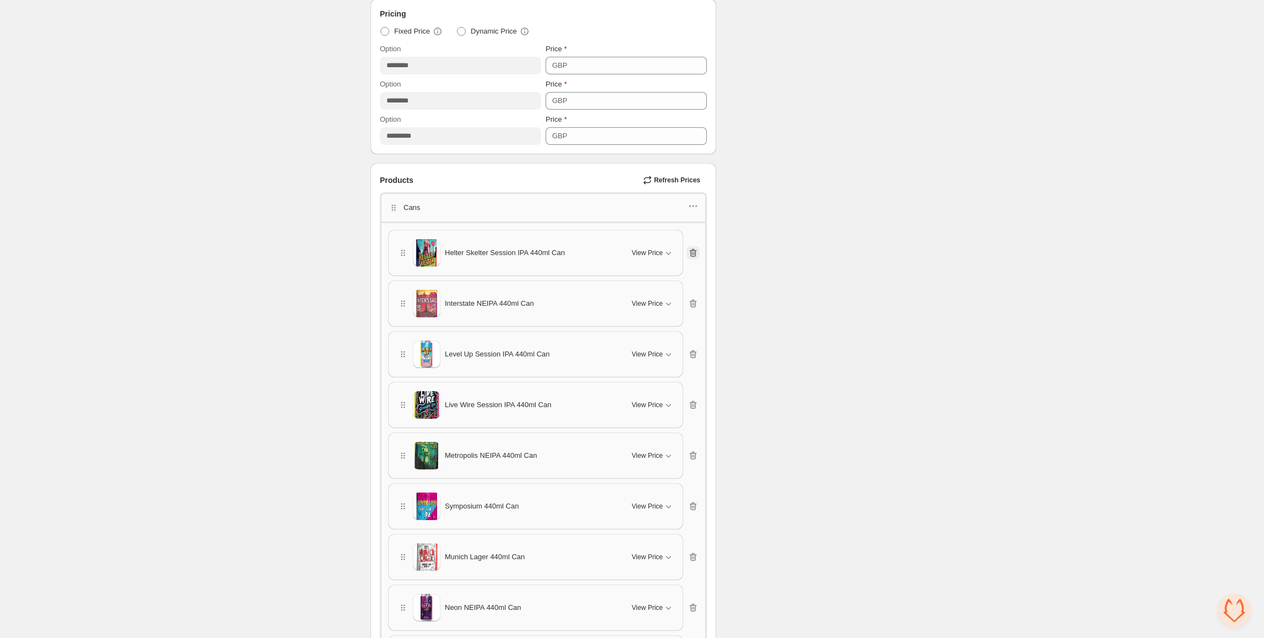
click at [695, 258] on icon "button" at bounding box center [693, 252] width 11 height 11
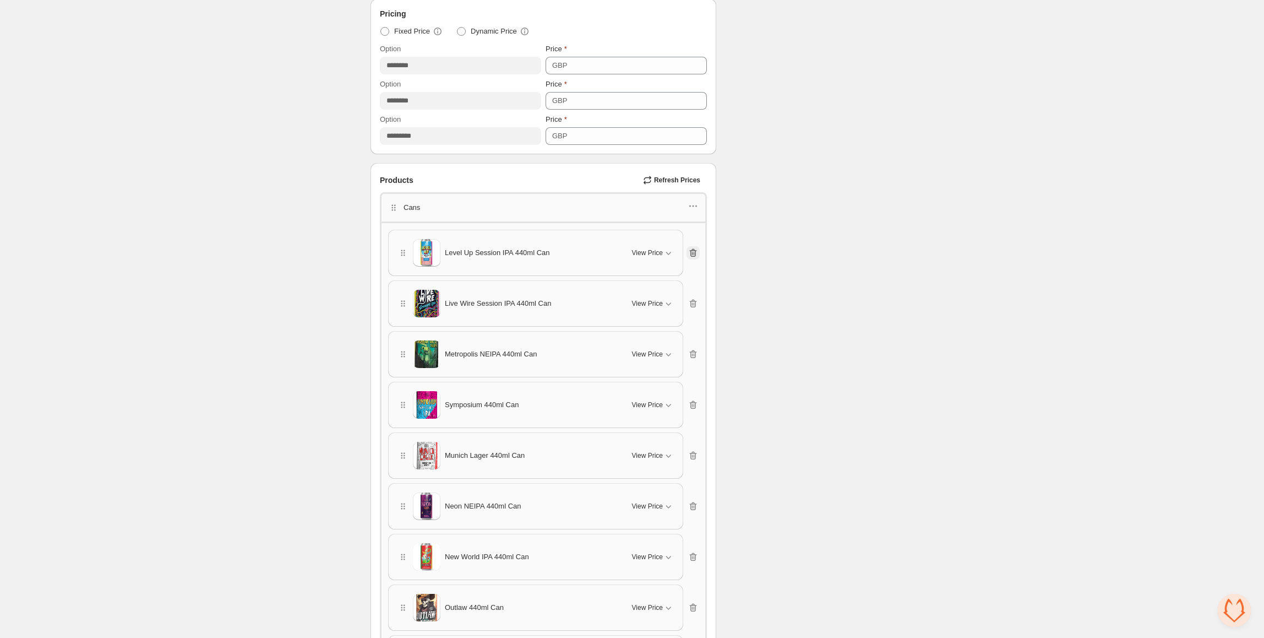
click at [695, 258] on icon "button" at bounding box center [693, 252] width 11 height 11
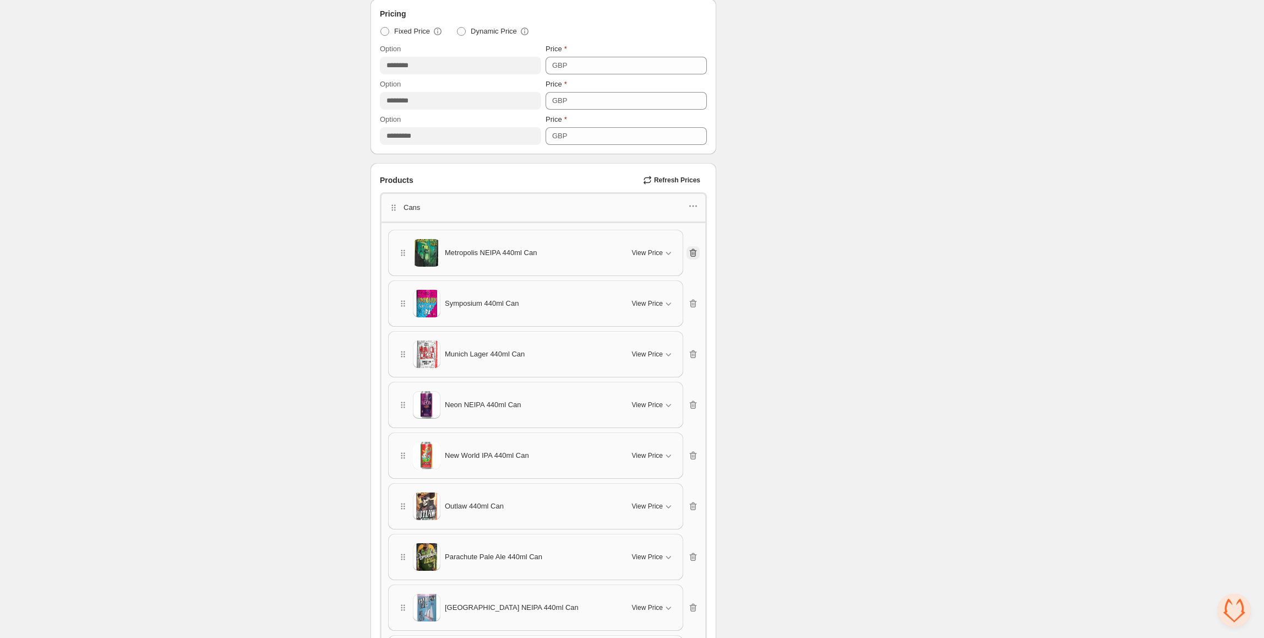
click at [695, 258] on icon "button" at bounding box center [693, 252] width 11 height 11
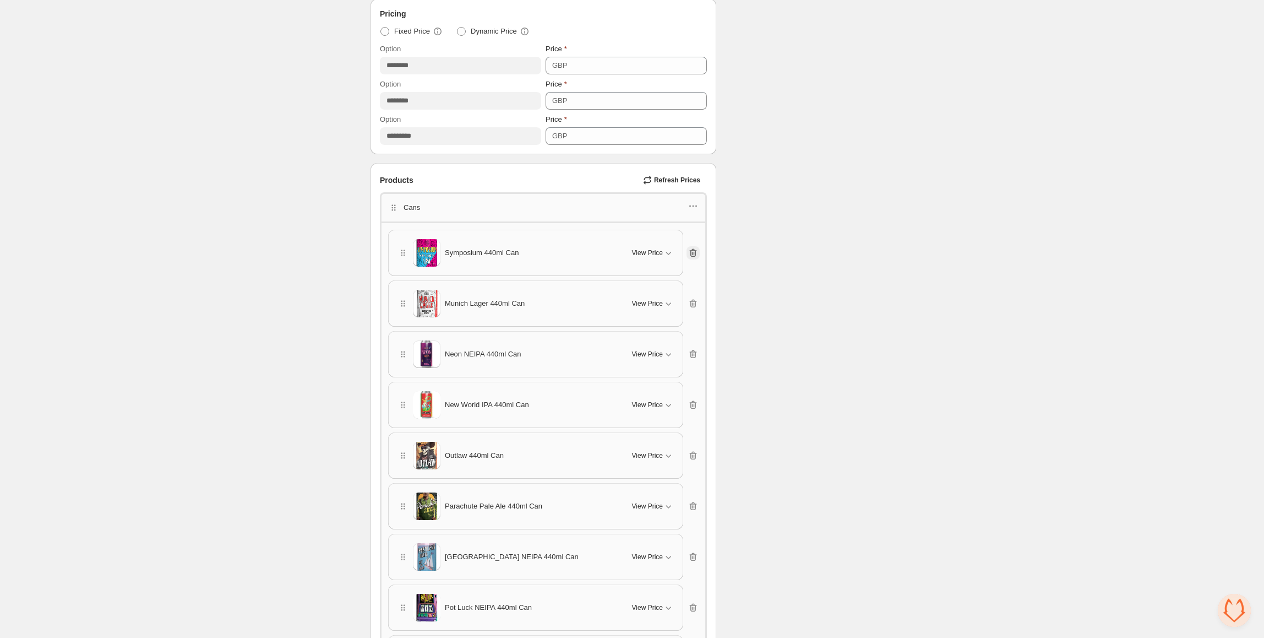
click at [695, 258] on icon "button" at bounding box center [693, 252] width 11 height 11
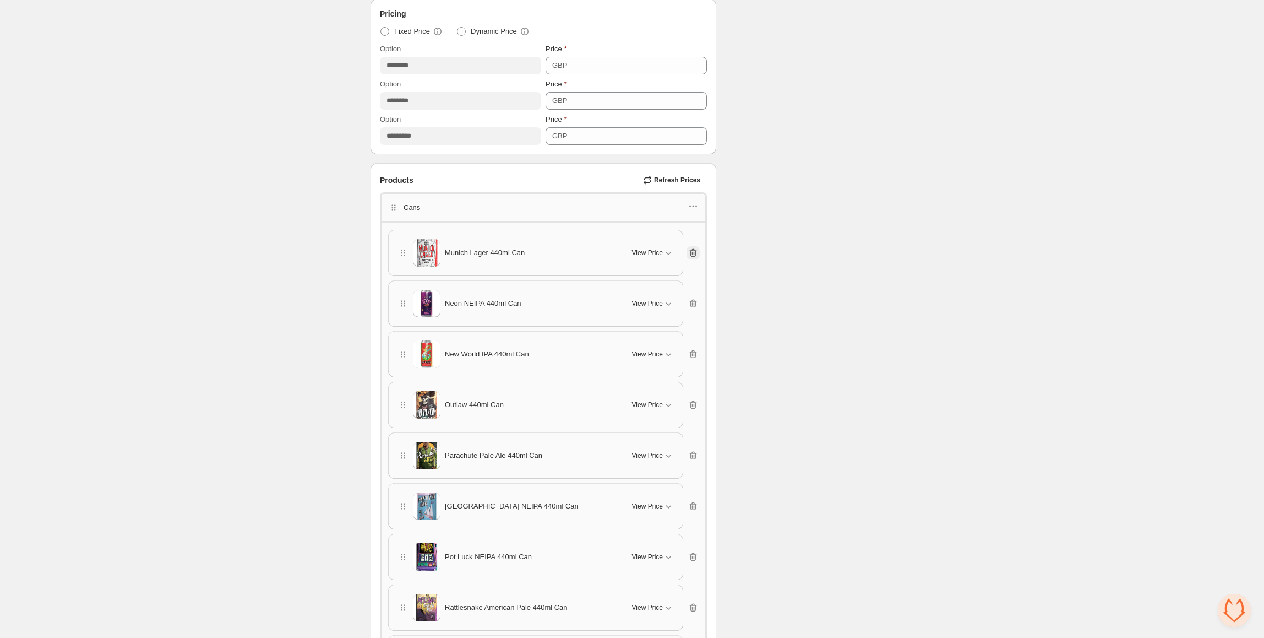
click at [695, 258] on icon "button" at bounding box center [693, 252] width 11 height 11
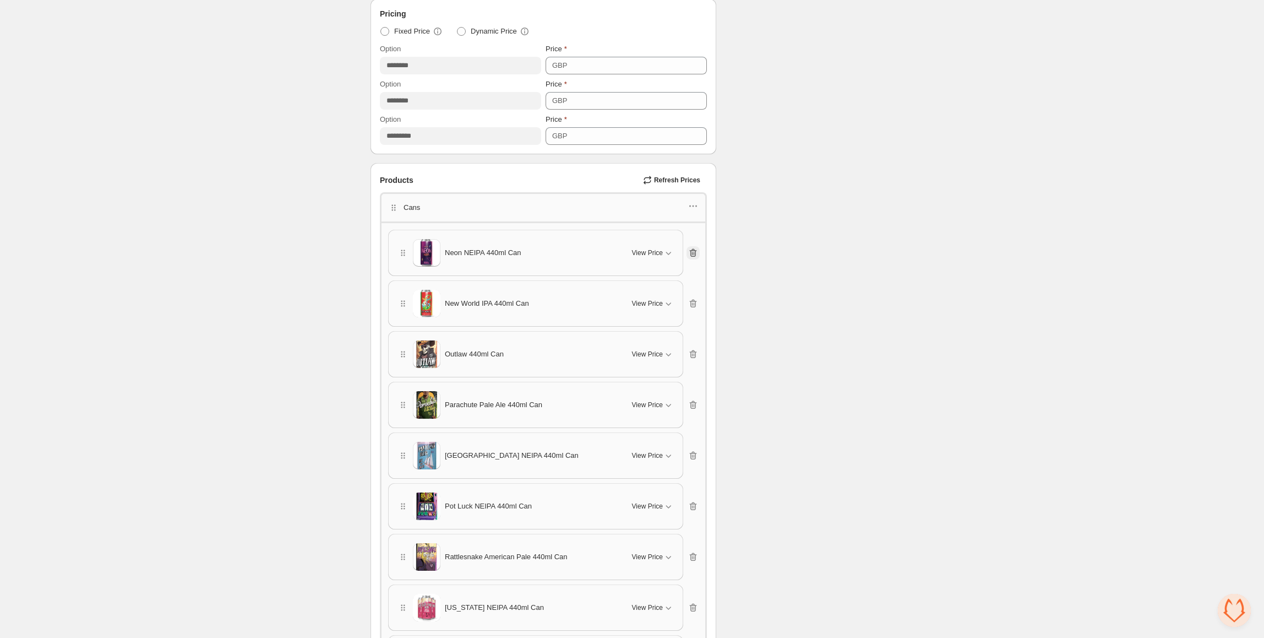
click at [695, 258] on icon "button" at bounding box center [693, 252] width 11 height 11
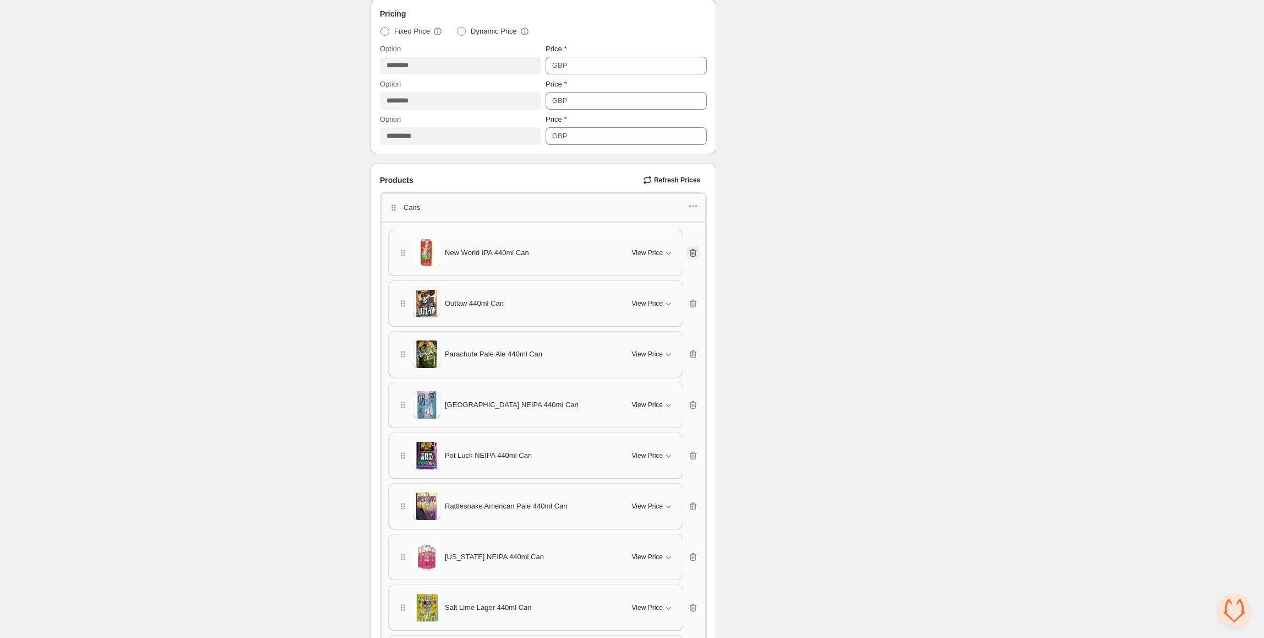
click at [695, 258] on icon "button" at bounding box center [693, 252] width 11 height 11
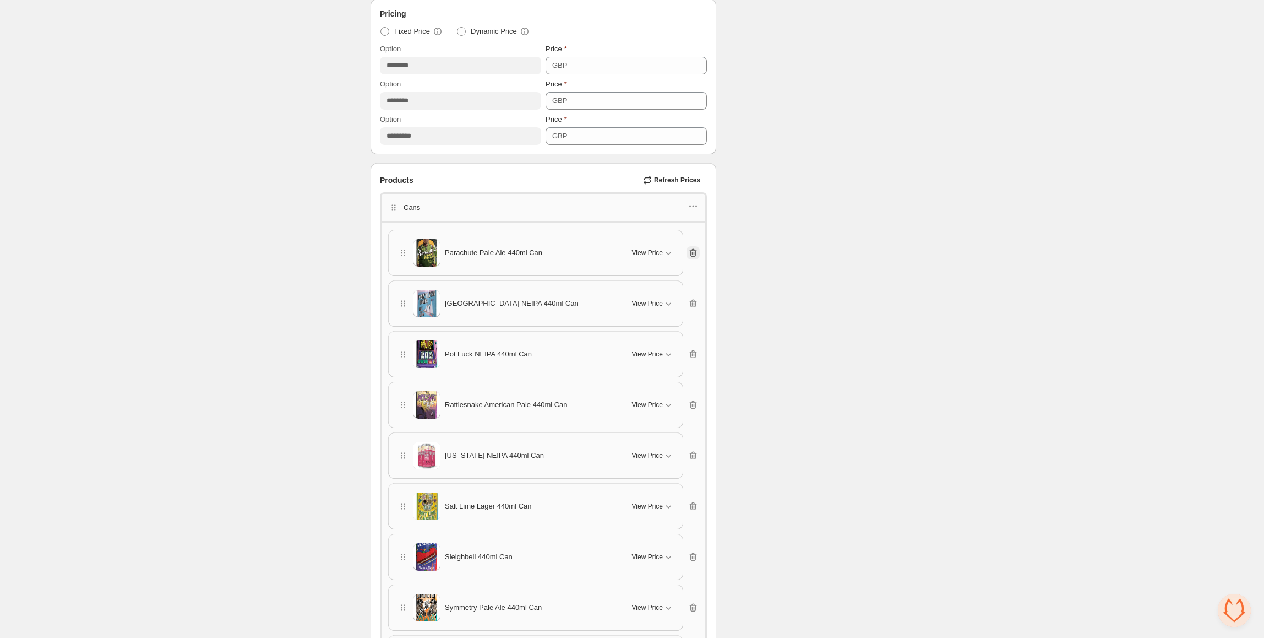
click at [695, 258] on icon "button" at bounding box center [693, 252] width 11 height 11
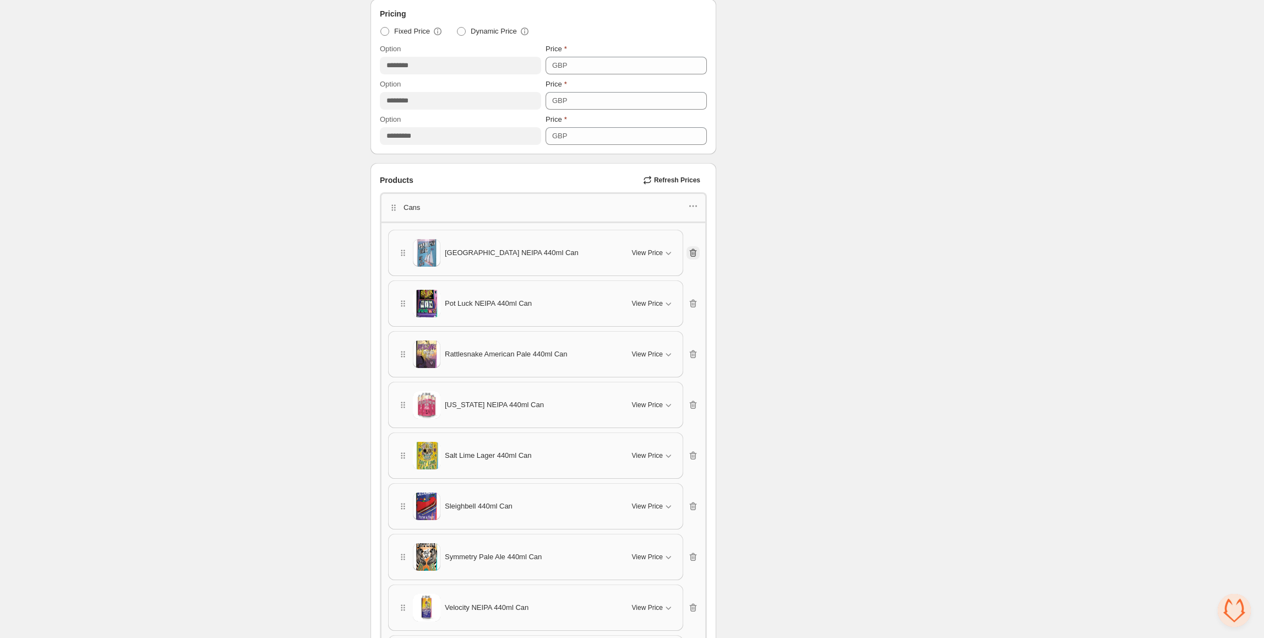
click at [695, 258] on icon "button" at bounding box center [693, 252] width 11 height 11
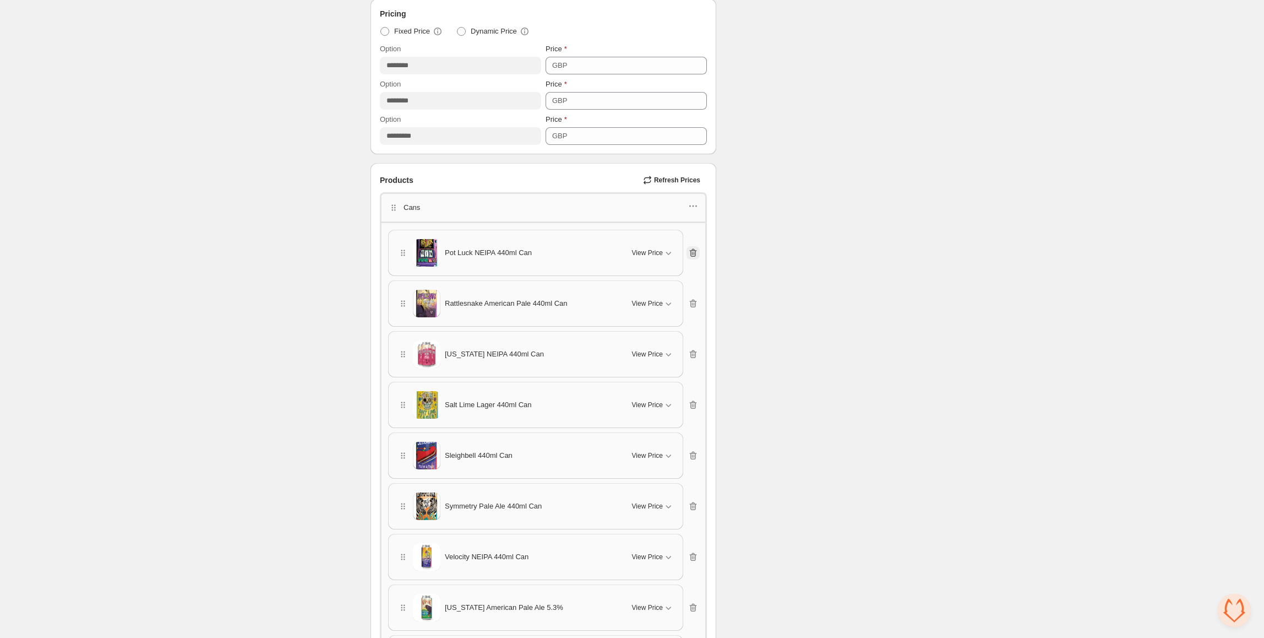
click at [695, 258] on icon "button" at bounding box center [693, 252] width 11 height 11
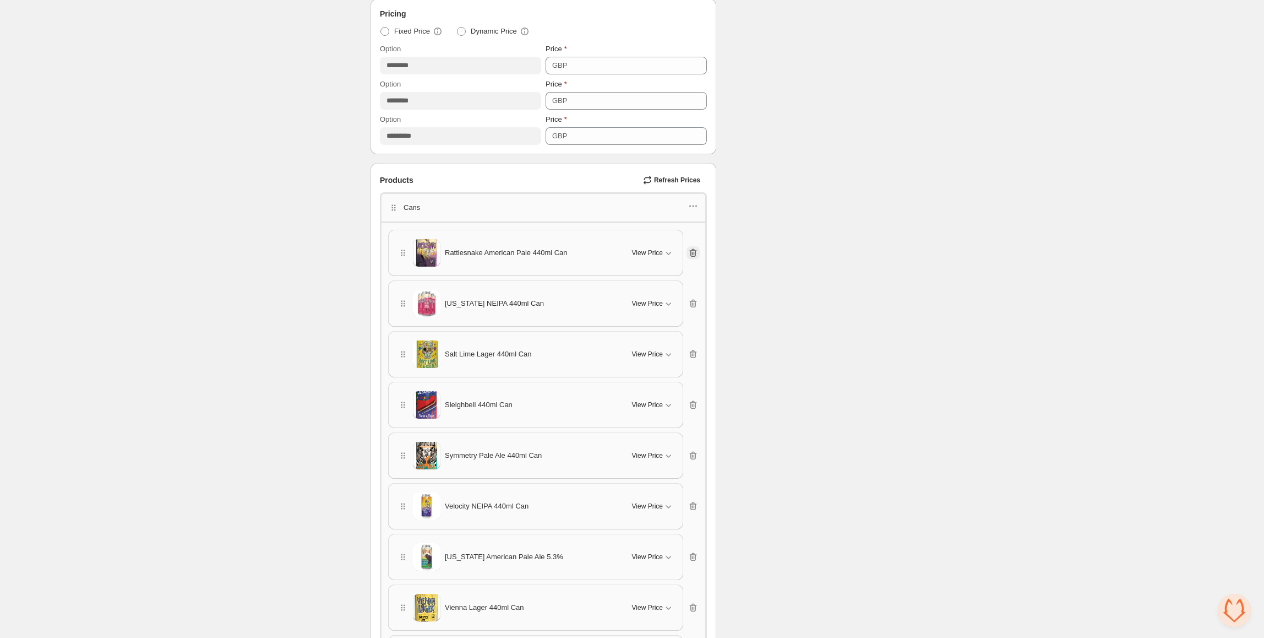
click at [695, 258] on icon "button" at bounding box center [693, 252] width 11 height 11
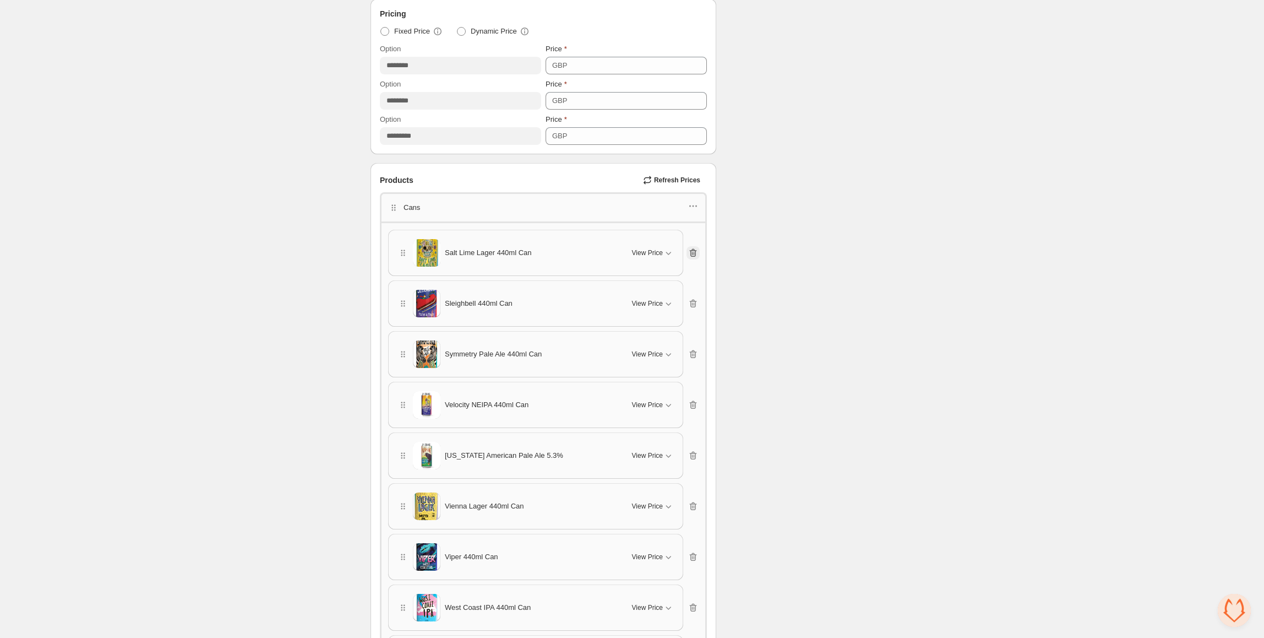
click at [695, 258] on icon "button" at bounding box center [693, 252] width 11 height 11
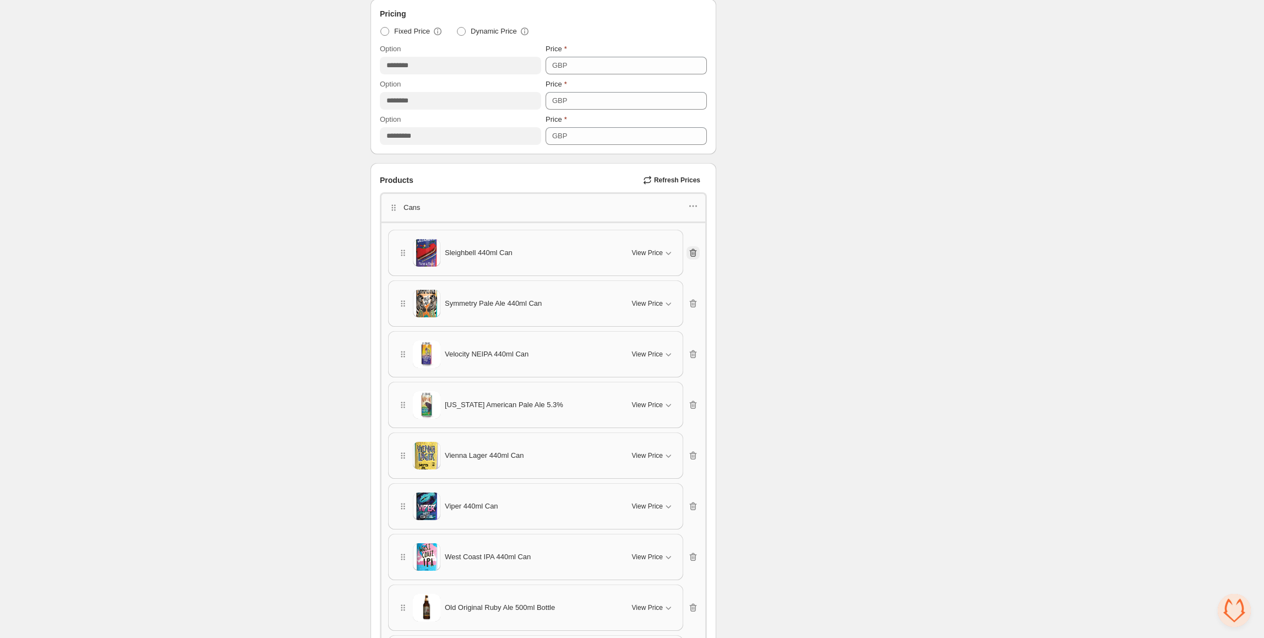
click at [695, 258] on icon "button" at bounding box center [693, 252] width 11 height 11
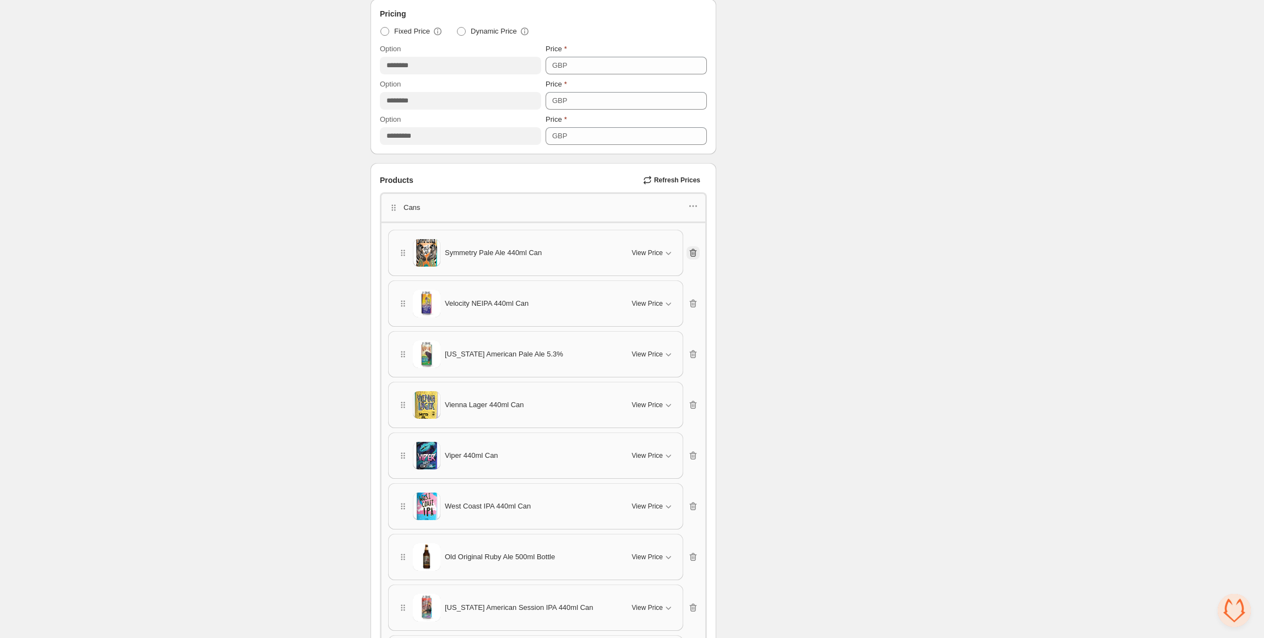
click at [695, 258] on icon "button" at bounding box center [693, 252] width 11 height 11
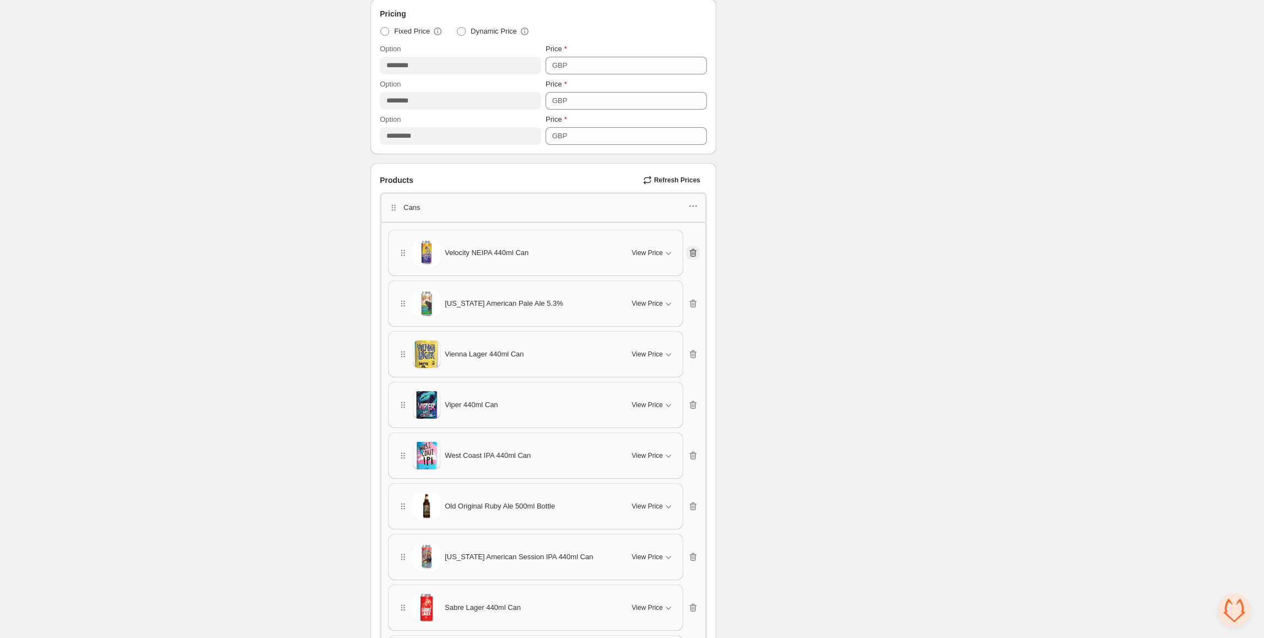
click at [695, 258] on icon "button" at bounding box center [693, 252] width 11 height 11
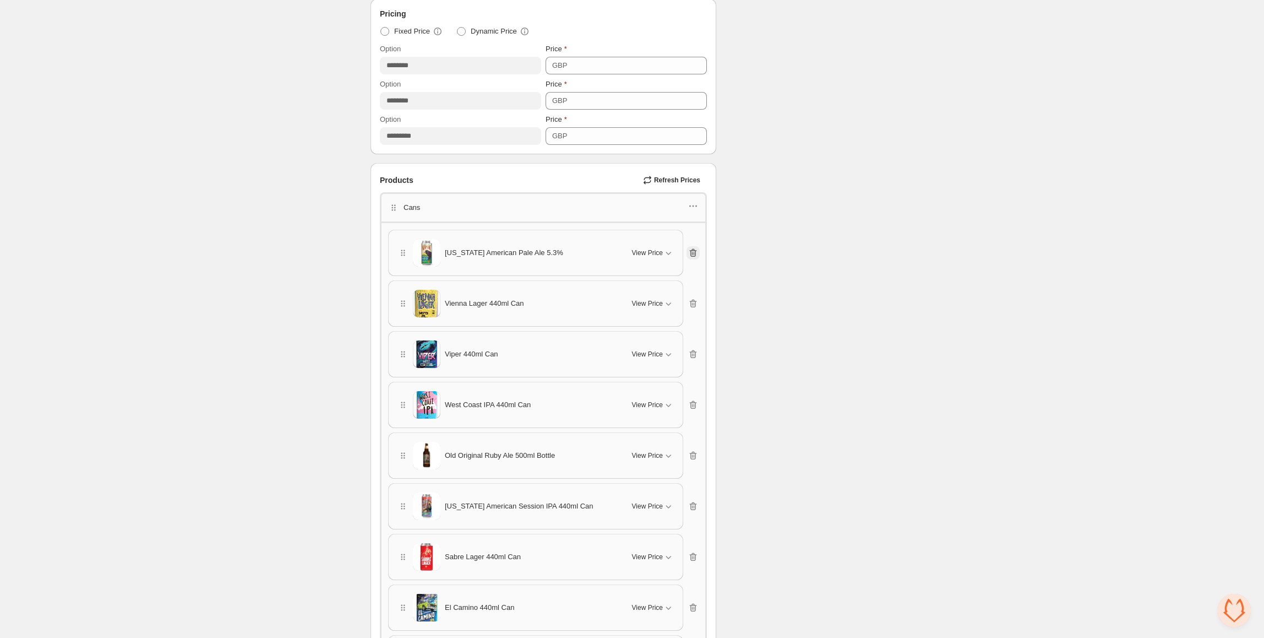
click at [695, 258] on icon "button" at bounding box center [693, 252] width 11 height 11
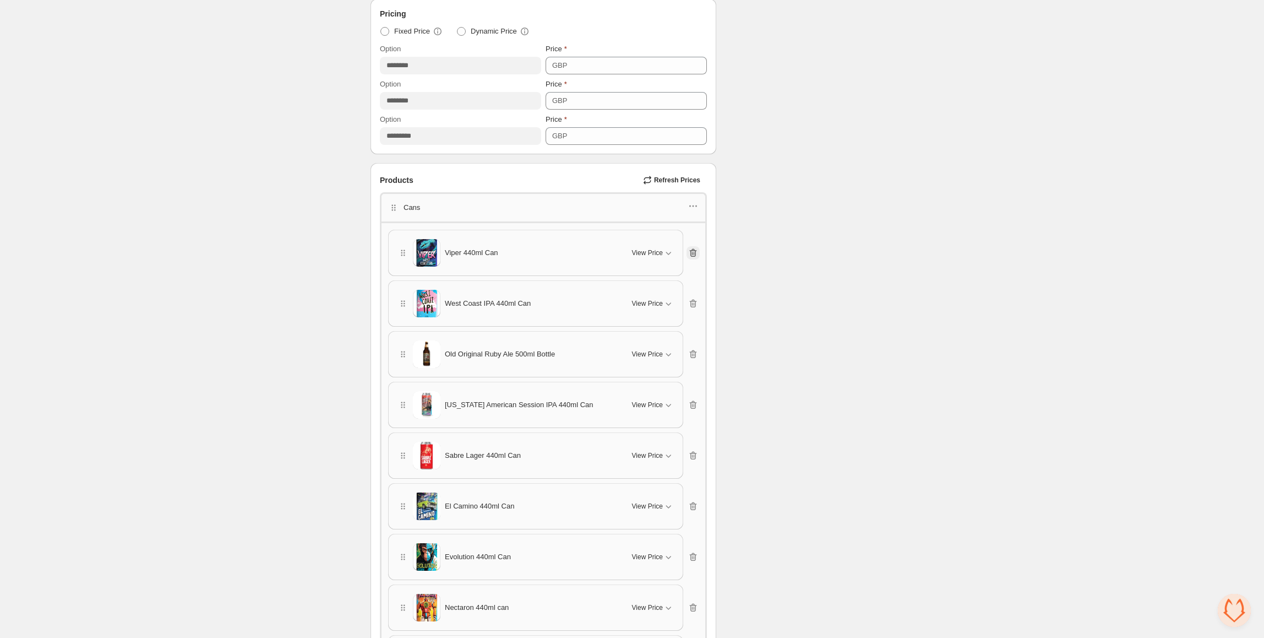
click at [695, 258] on icon "button" at bounding box center [693, 252] width 11 height 11
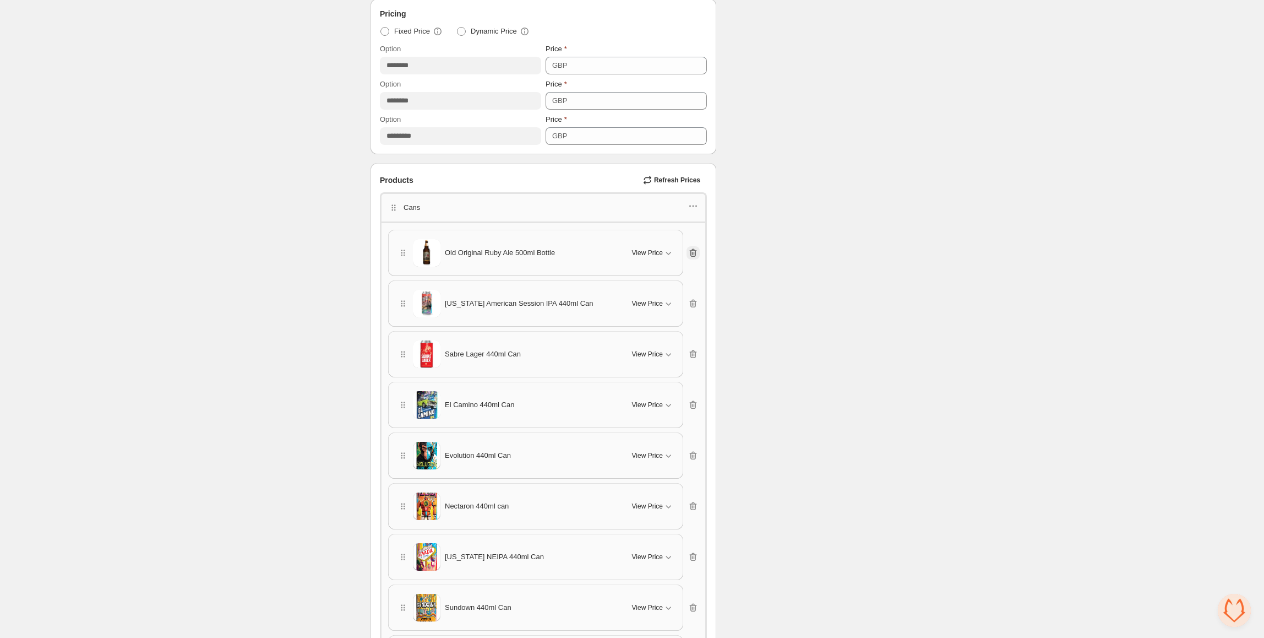
click at [695, 258] on icon "button" at bounding box center [693, 252] width 11 height 11
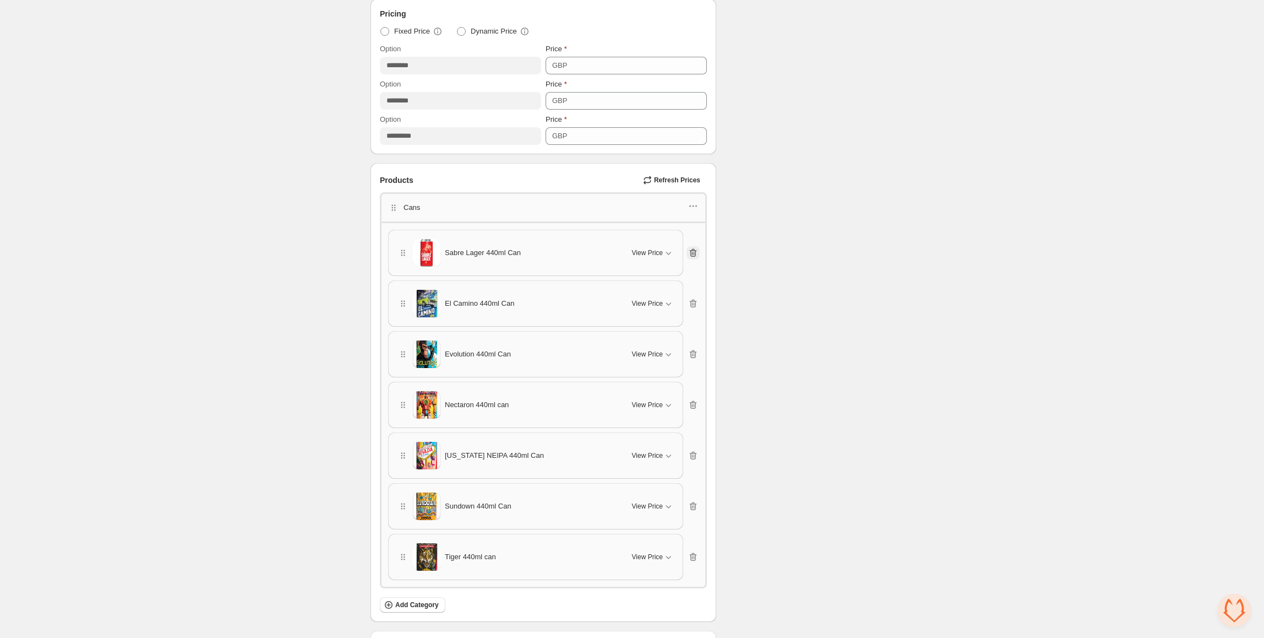
click at [695, 258] on icon "button" at bounding box center [693, 252] width 11 height 11
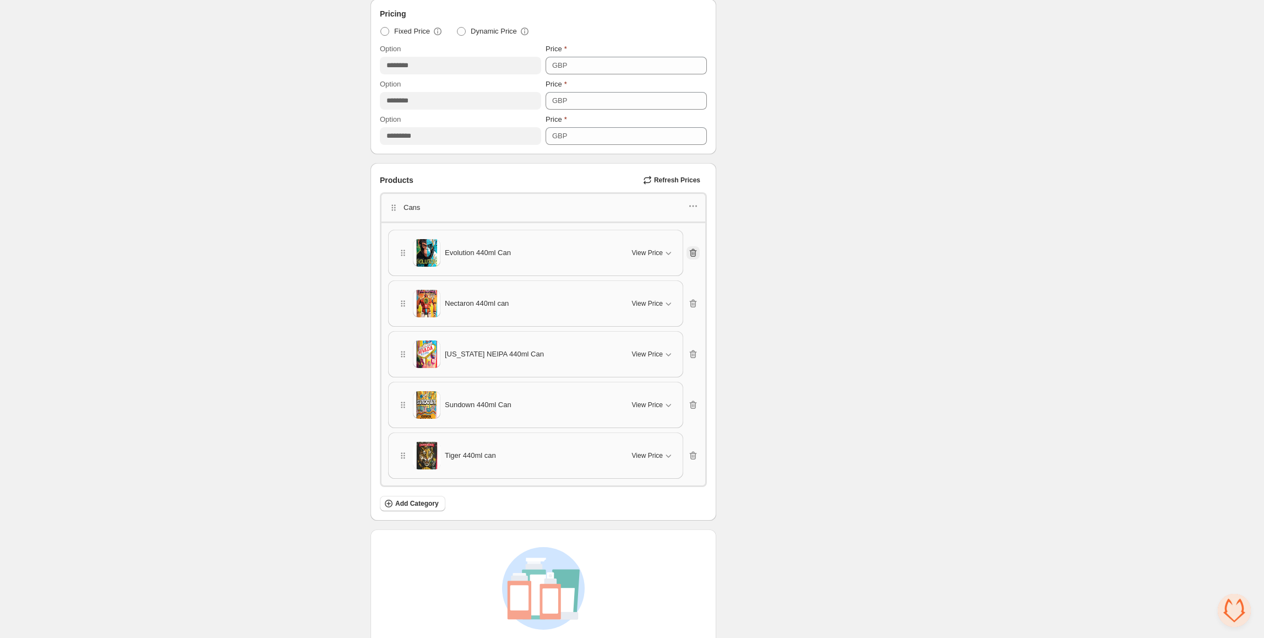
click at [695, 258] on icon "button" at bounding box center [693, 252] width 11 height 11
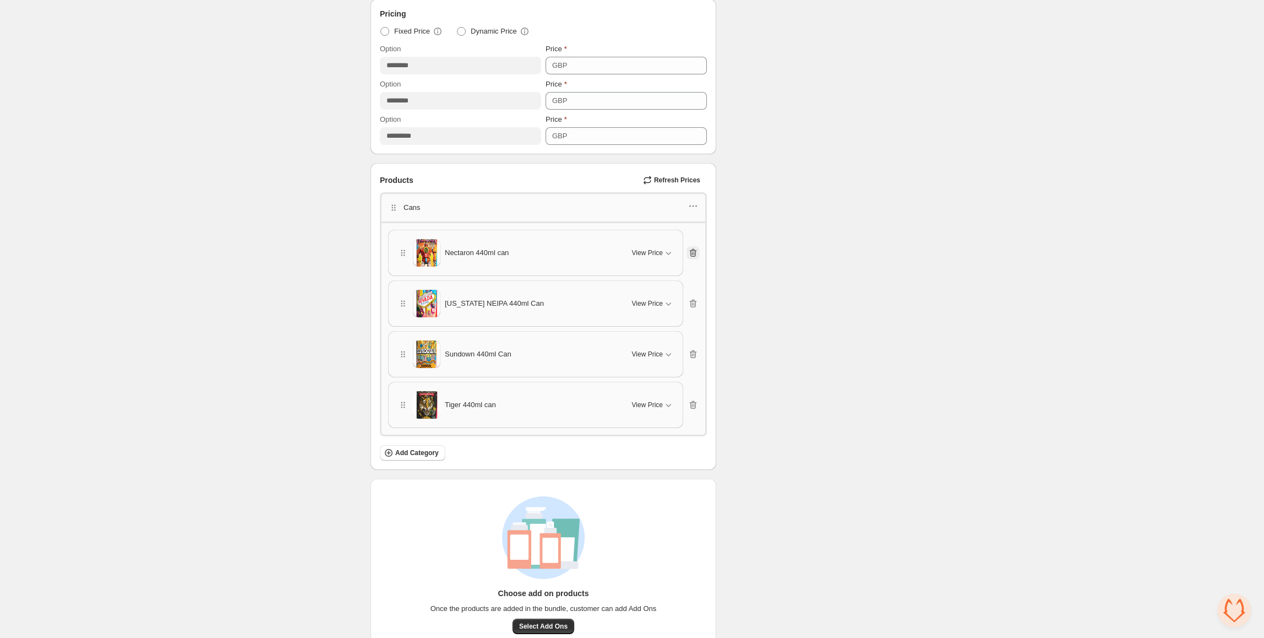
click at [695, 258] on icon "button" at bounding box center [693, 252] width 11 height 11
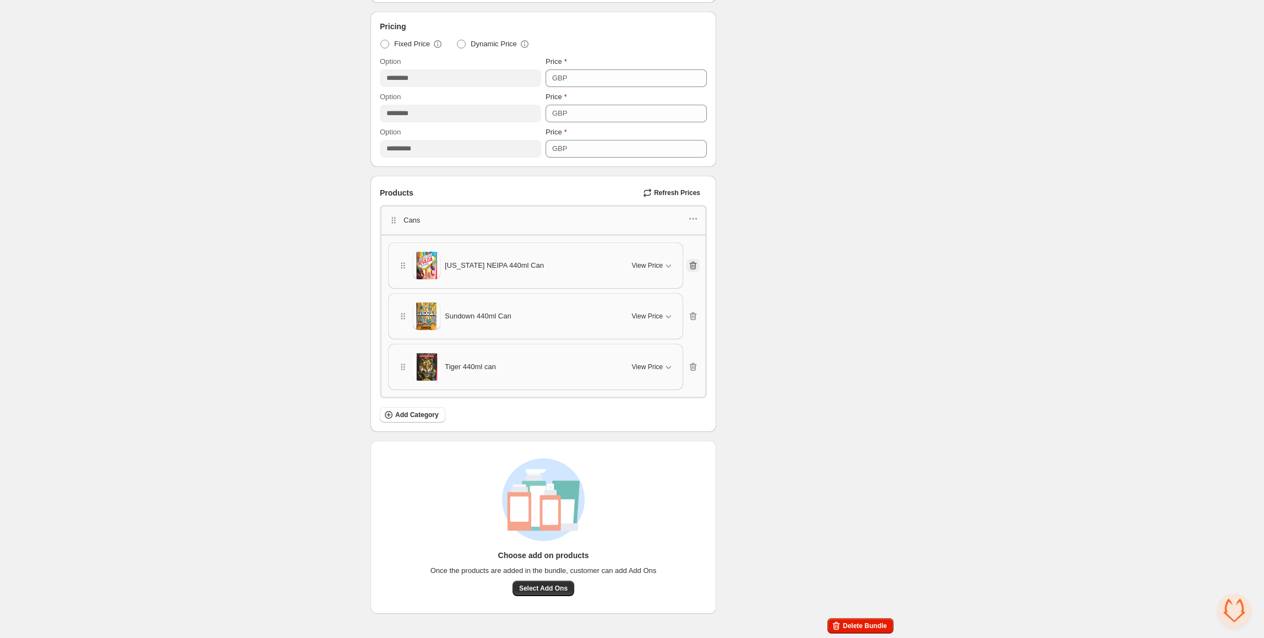
click at [695, 260] on icon "button" at bounding box center [693, 265] width 11 height 11
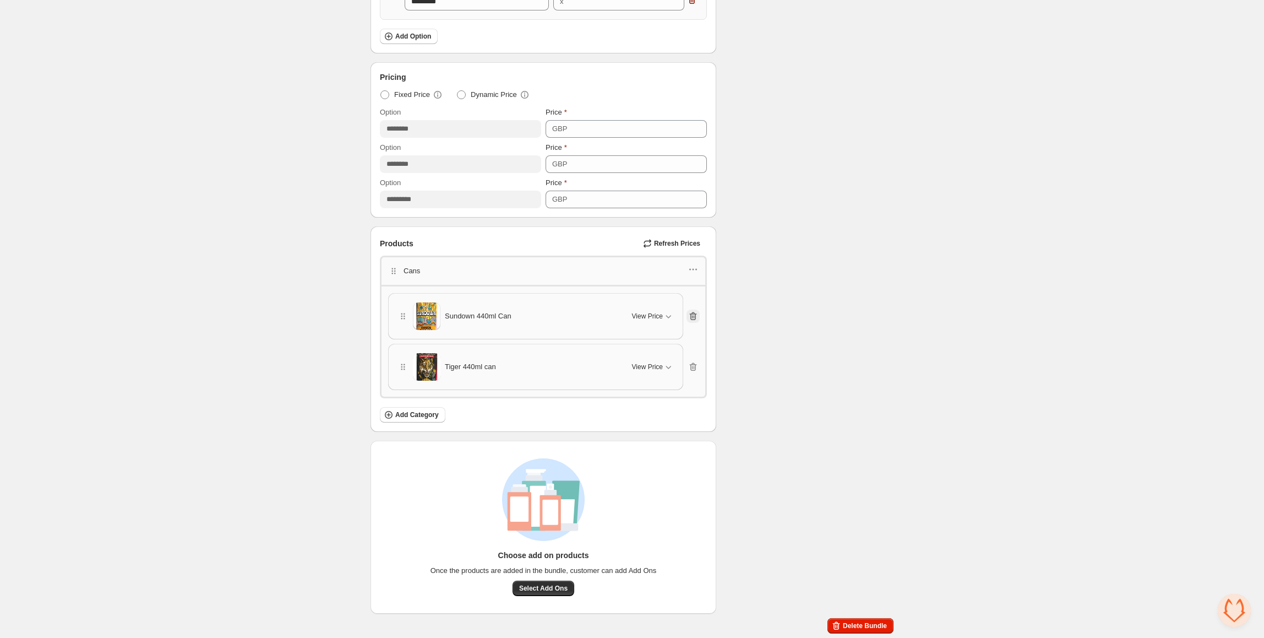
click at [695, 260] on div "Cans" at bounding box center [543, 269] width 327 height 29
click at [694, 316] on icon "button" at bounding box center [694, 316] width 1 height 3
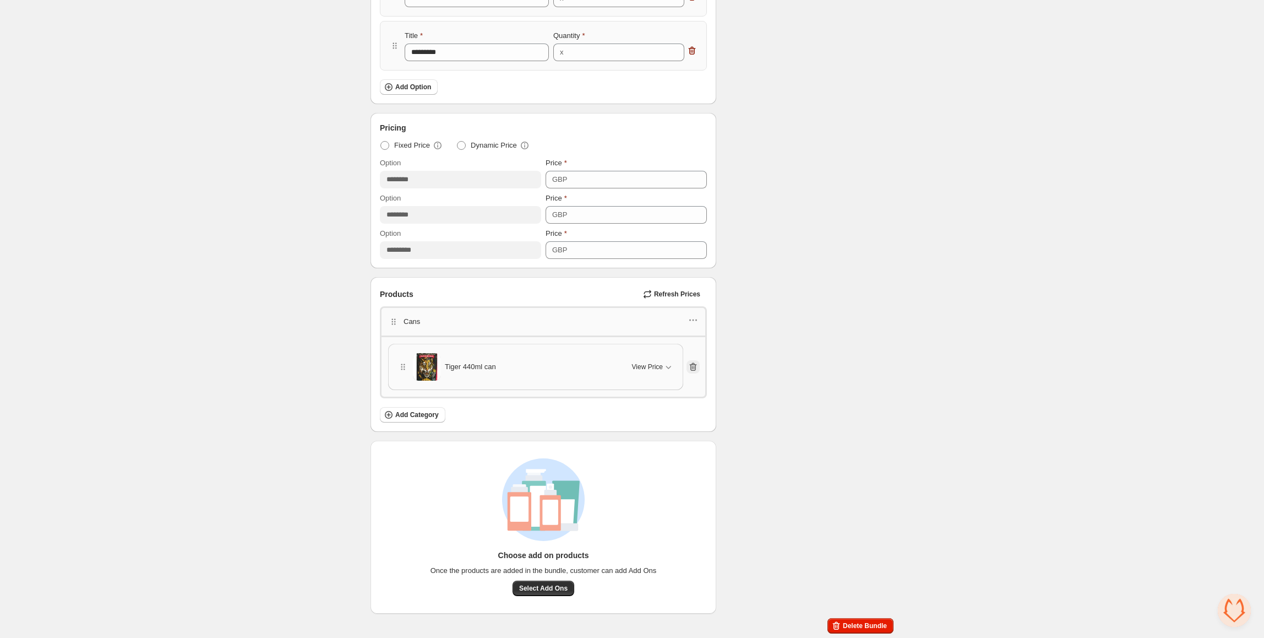
scroll to position [329, 0]
click at [692, 363] on icon "button" at bounding box center [693, 367] width 7 height 8
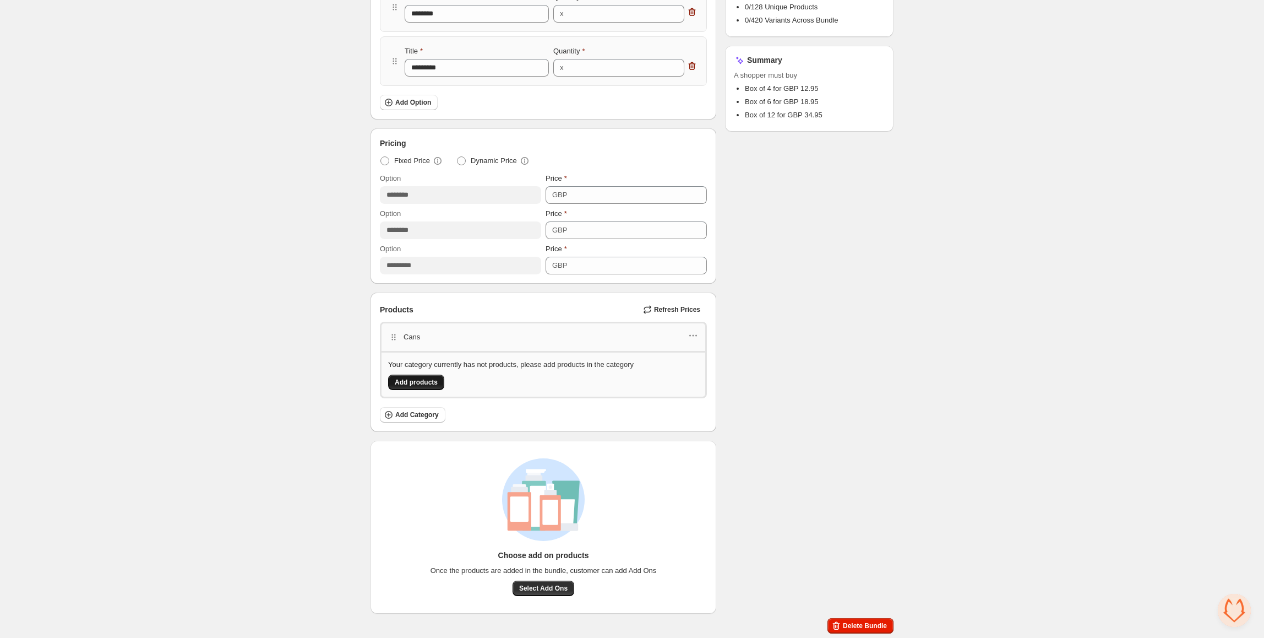
click at [420, 383] on span "Add products" at bounding box center [416, 382] width 43 height 9
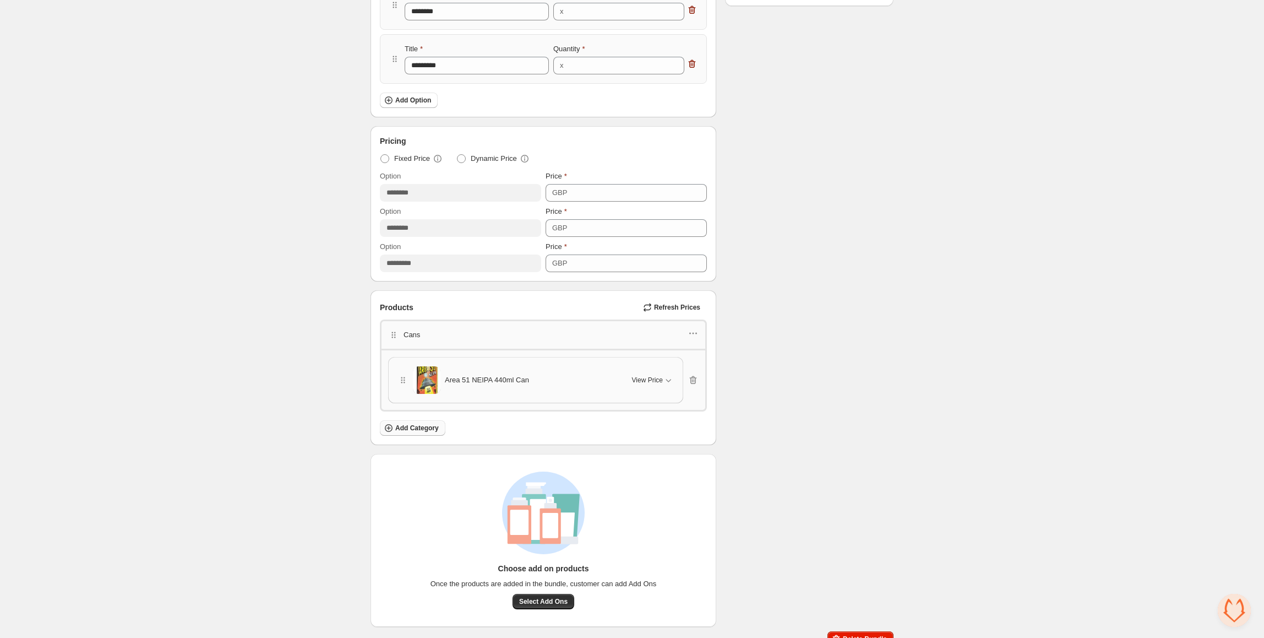
click at [412, 428] on span "Add Category" at bounding box center [416, 427] width 43 height 9
click at [663, 381] on icon "button" at bounding box center [668, 379] width 11 height 11
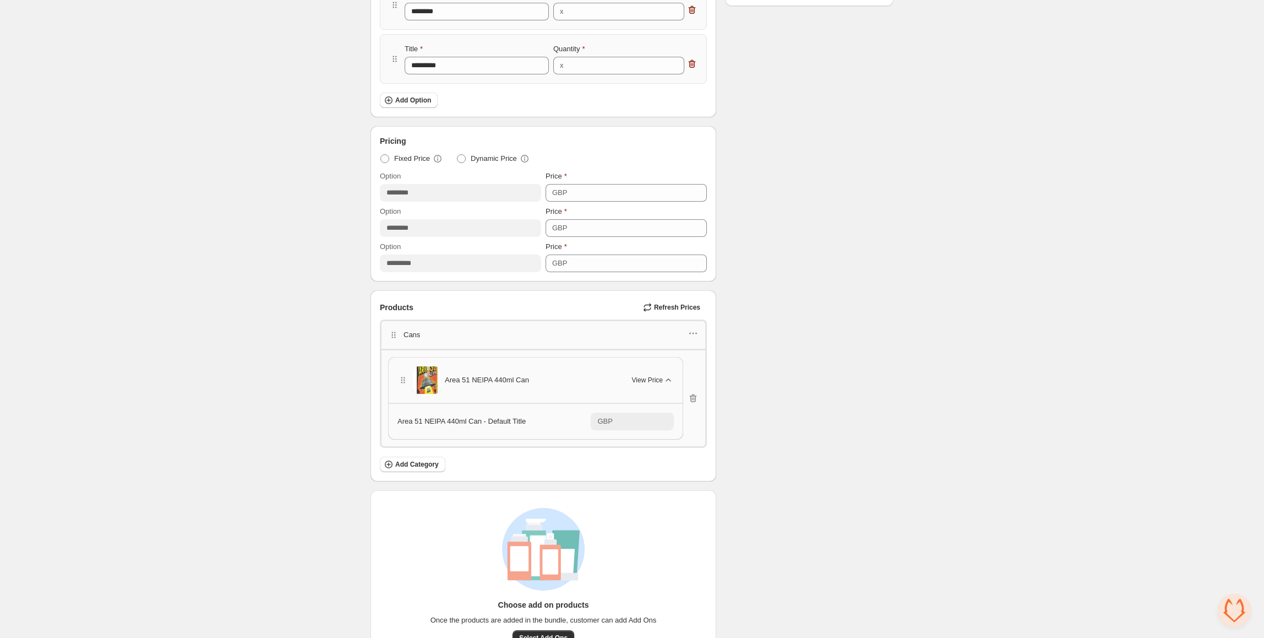
click at [697, 371] on div "Area 51 NEIPA 440ml Can View Price Area 51 NEIPA 440ml Can - Default Title GBP …" at bounding box center [543, 398] width 311 height 83
click at [694, 334] on icon "button" at bounding box center [693, 333] width 11 height 11
click at [705, 371] on span "Edit products" at bounding box center [697, 374] width 59 height 11
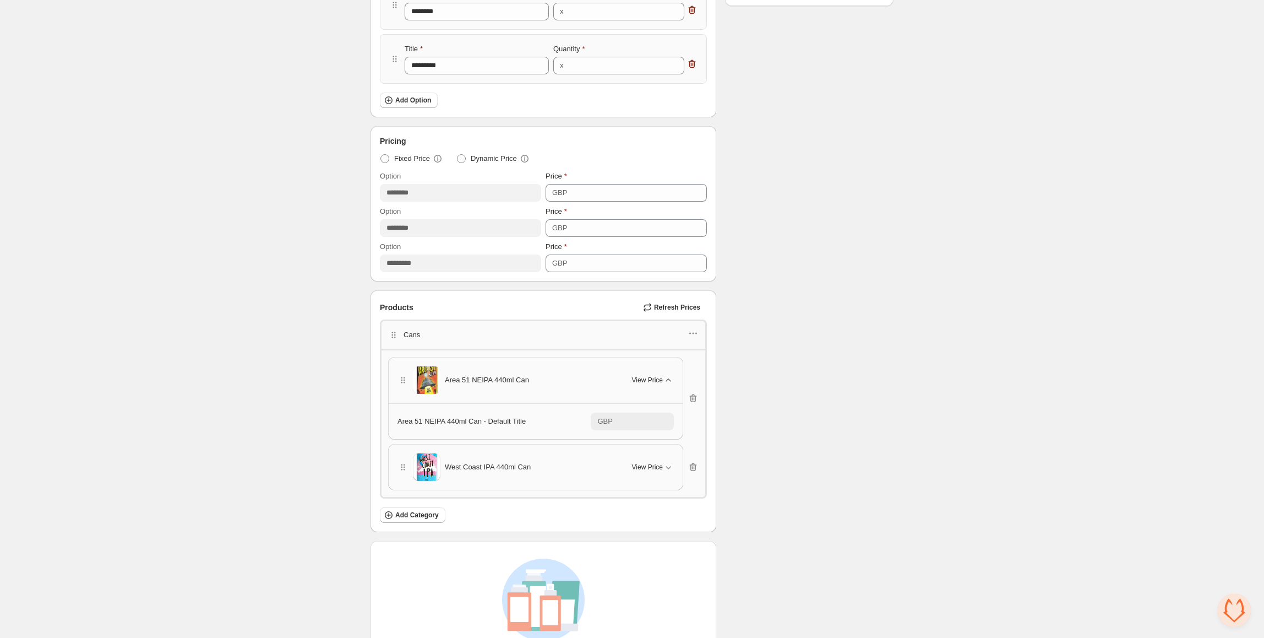
click at [670, 377] on icon "button" at bounding box center [668, 379] width 11 height 11
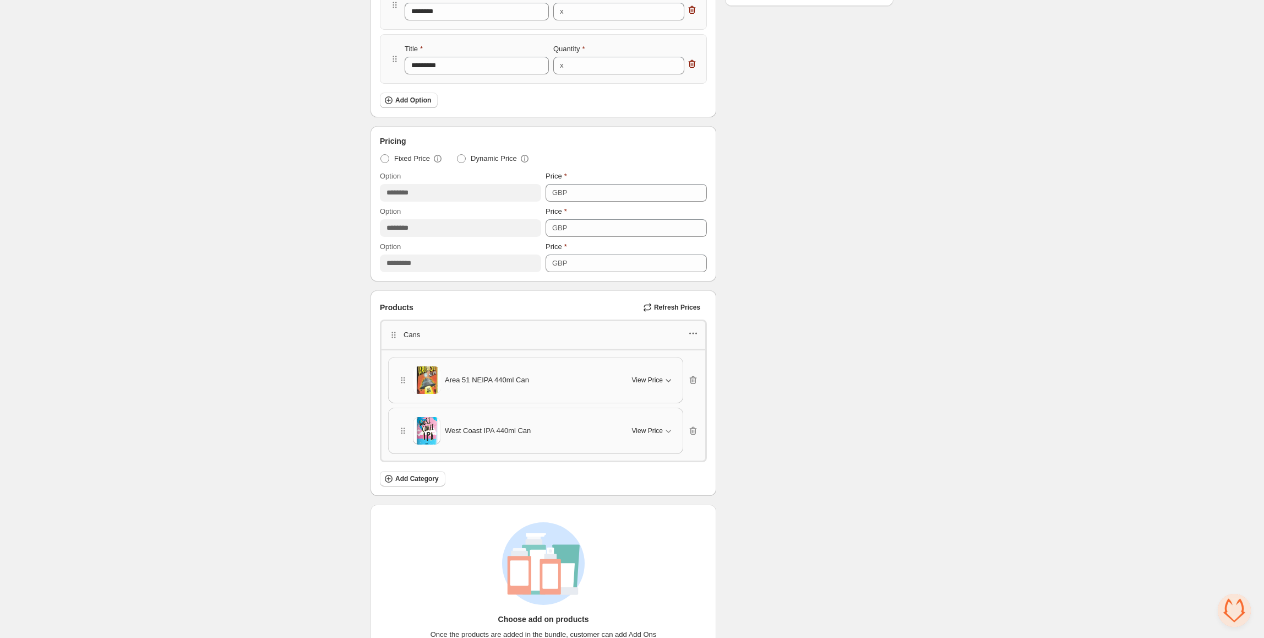
click at [692, 337] on icon "button" at bounding box center [693, 333] width 11 height 11
click at [693, 371] on span "Edit products" at bounding box center [697, 374] width 59 height 11
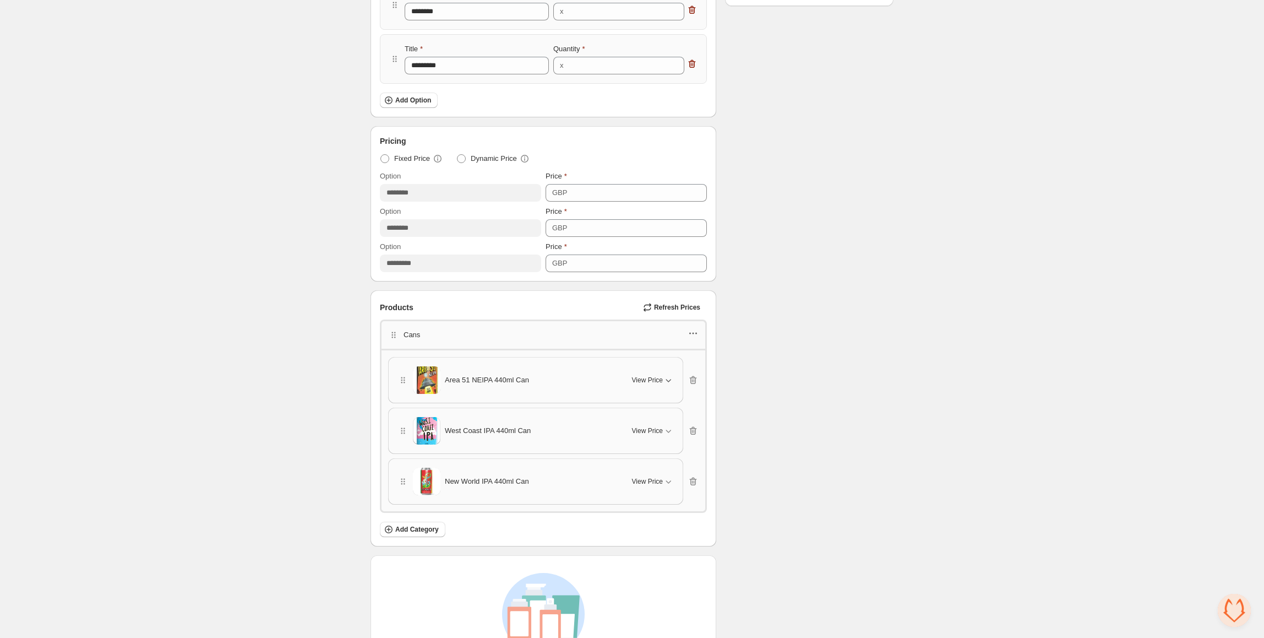
click at [693, 334] on icon "button" at bounding box center [694, 334] width 2 height 2
click at [690, 373] on span "Edit products" at bounding box center [697, 374] width 59 height 11
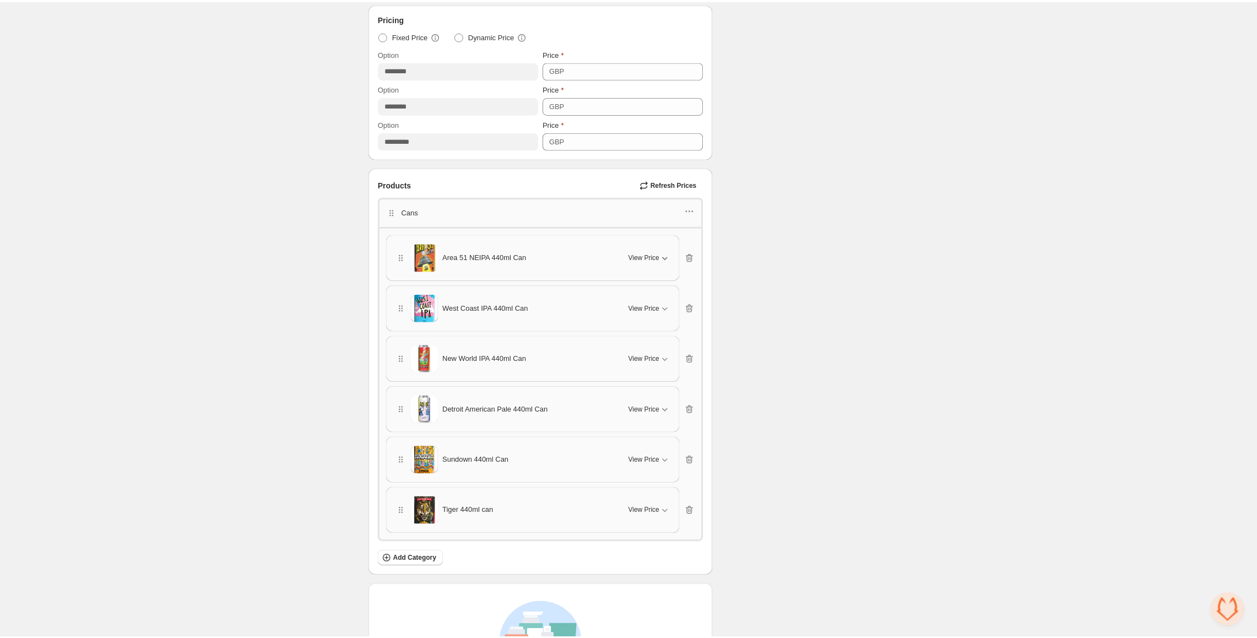
scroll to position [435, 0]
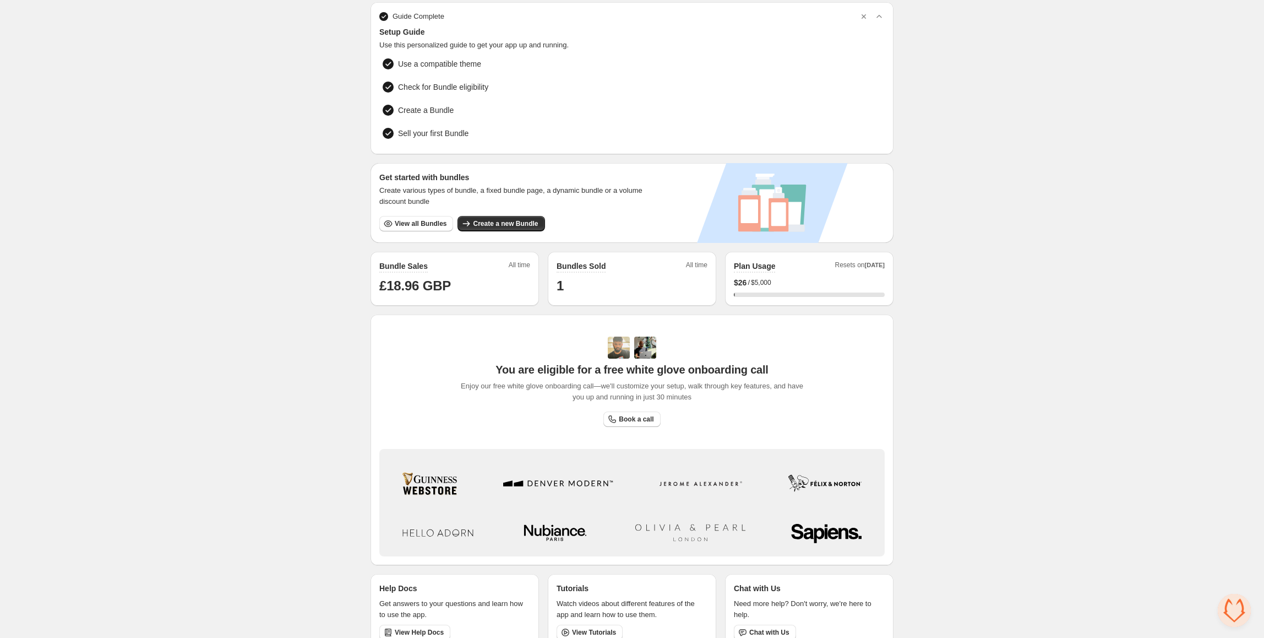
scroll to position [57, 0]
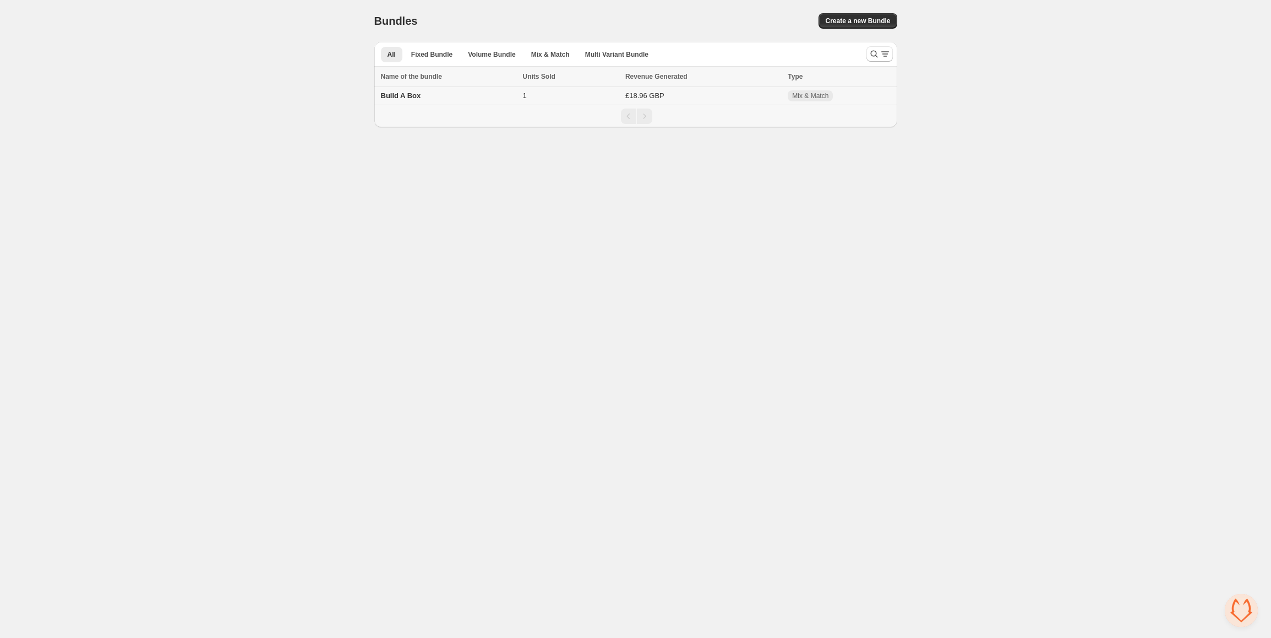
click at [437, 97] on td "Build A Box" at bounding box center [446, 96] width 145 height 18
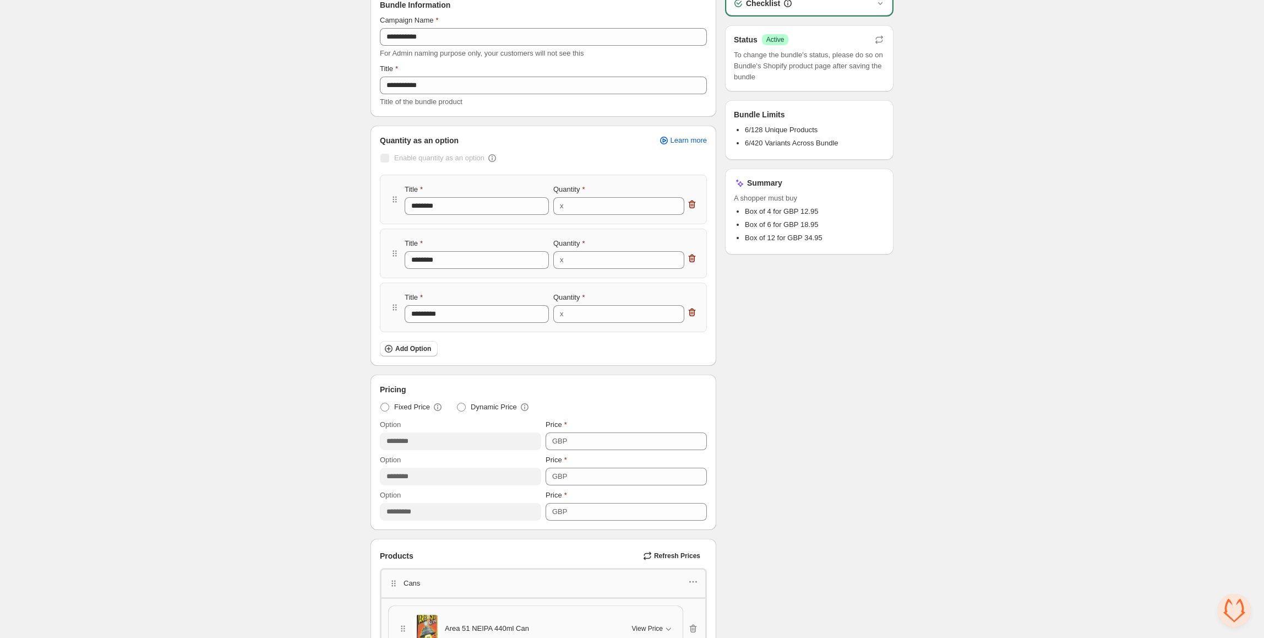
scroll to position [367, 0]
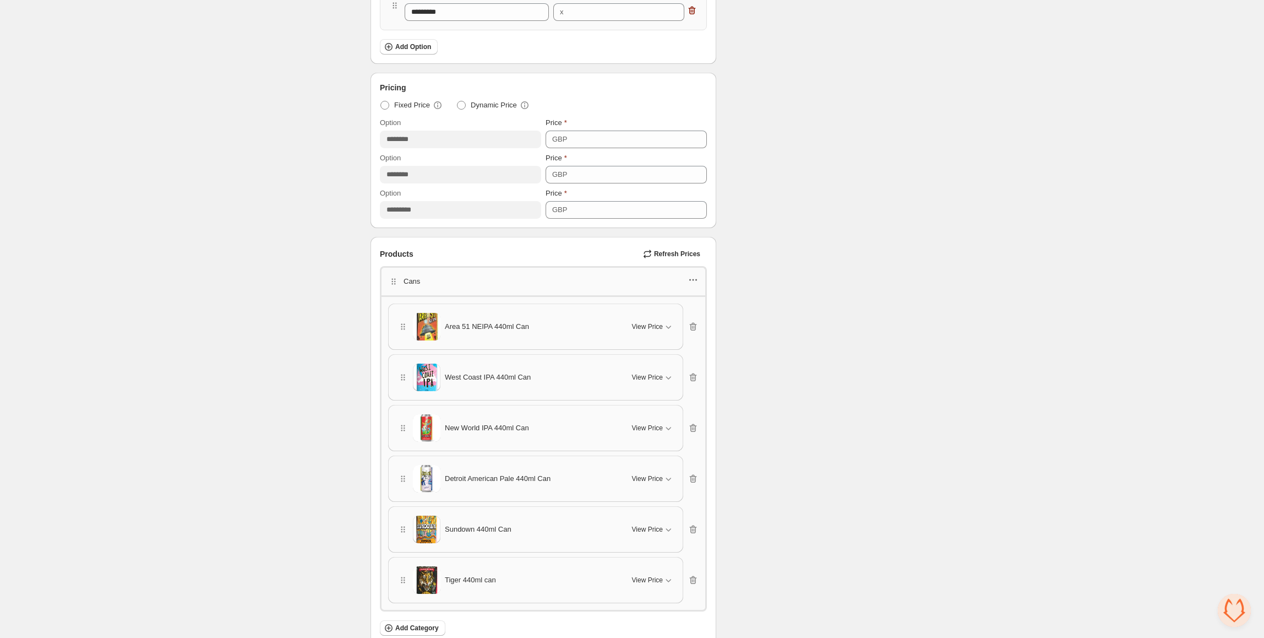
click at [692, 282] on icon "button" at bounding box center [693, 279] width 11 height 11
click at [723, 304] on span "Edit category title" at bounding box center [699, 302] width 59 height 11
drag, startPoint x: 420, startPoint y: 285, endPoint x: 412, endPoint y: 285, distance: 7.7
click at [412, 285] on input "****" at bounding box center [446, 283] width 83 height 18
type input "**********"
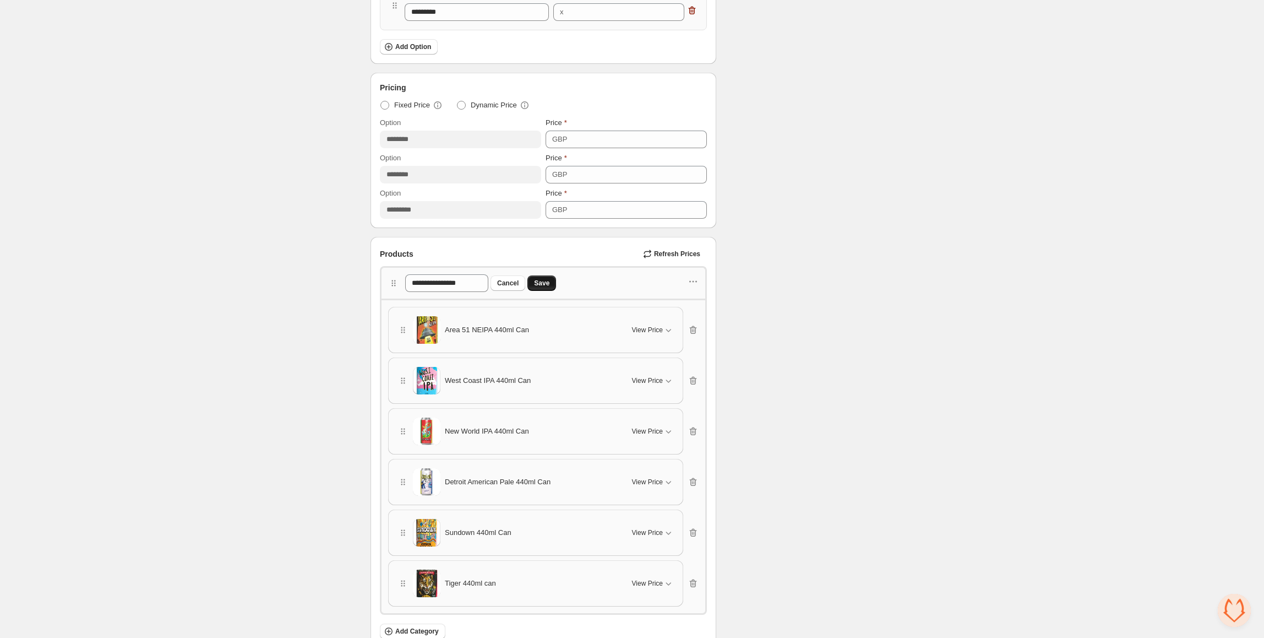
click at [556, 282] on button "Save" at bounding box center [541, 282] width 29 height 15
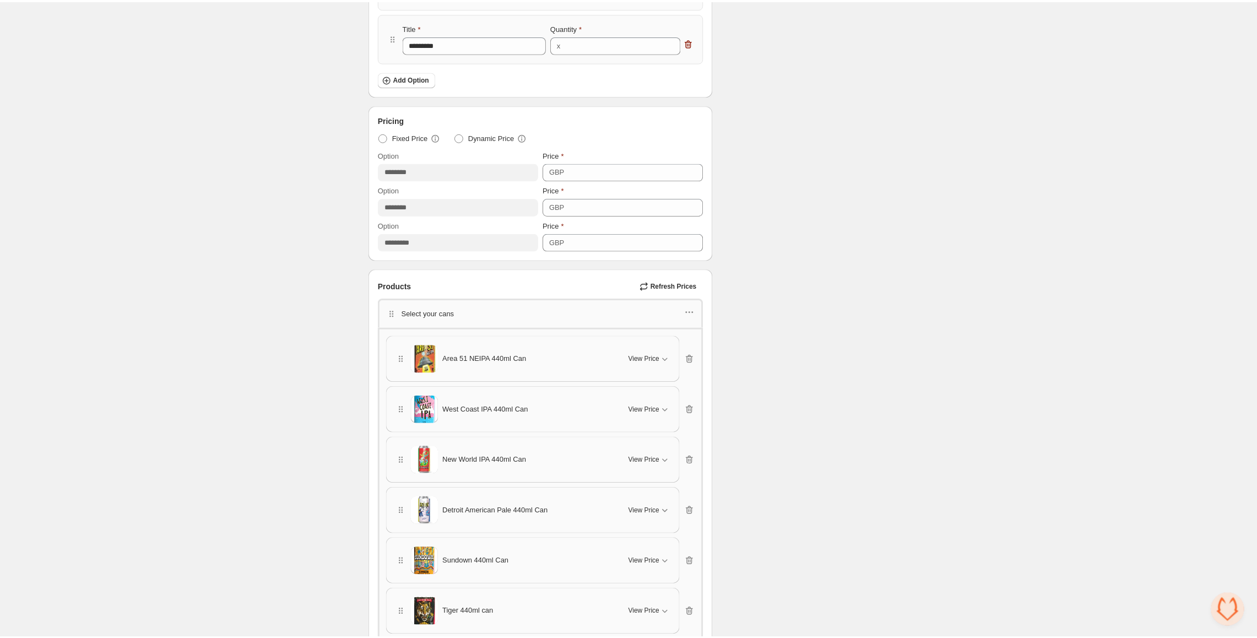
scroll to position [220, 0]
